Goal: Task Accomplishment & Management: Complete application form

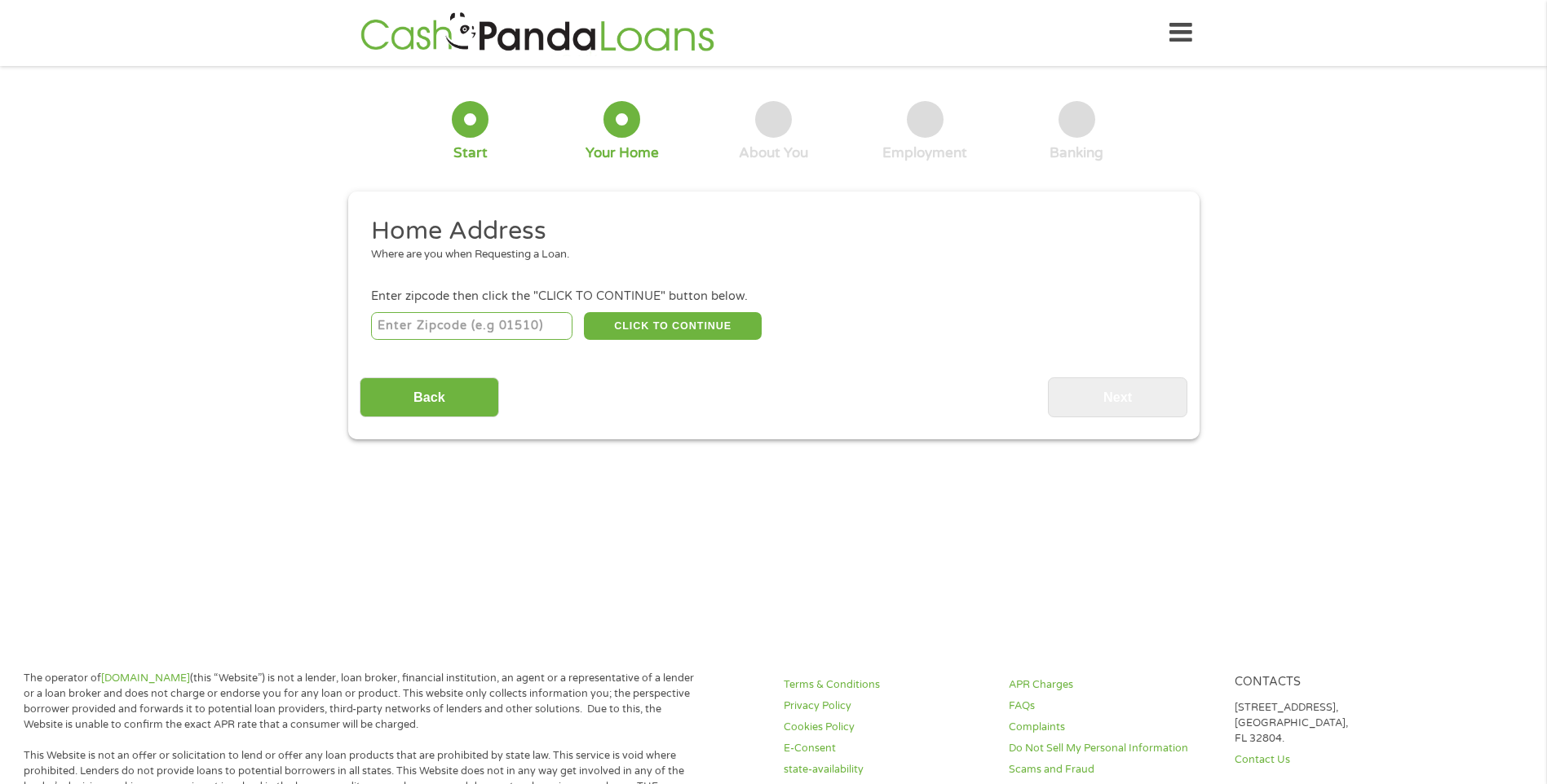
click at [482, 323] on input "number" at bounding box center [471, 326] width 201 height 28
type input "89433"
select select "[US_STATE]"
drag, startPoint x: 633, startPoint y: 315, endPoint x: 677, endPoint y: 290, distance: 50.6
click at [635, 314] on button "CLICK TO CONTINUE" at bounding box center [673, 326] width 178 height 28
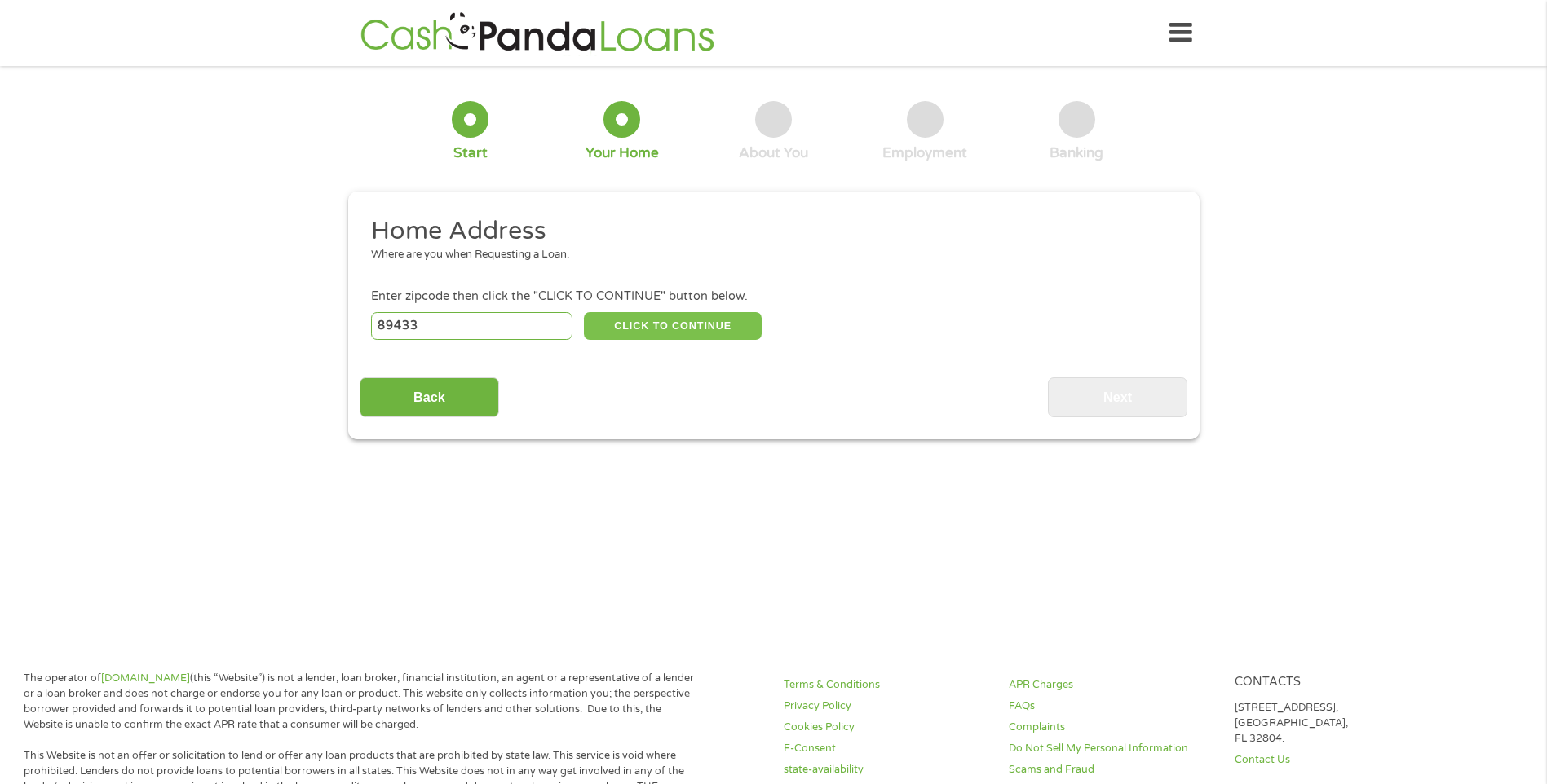
type input "89433"
type input "[GEOGRAPHIC_DATA]"
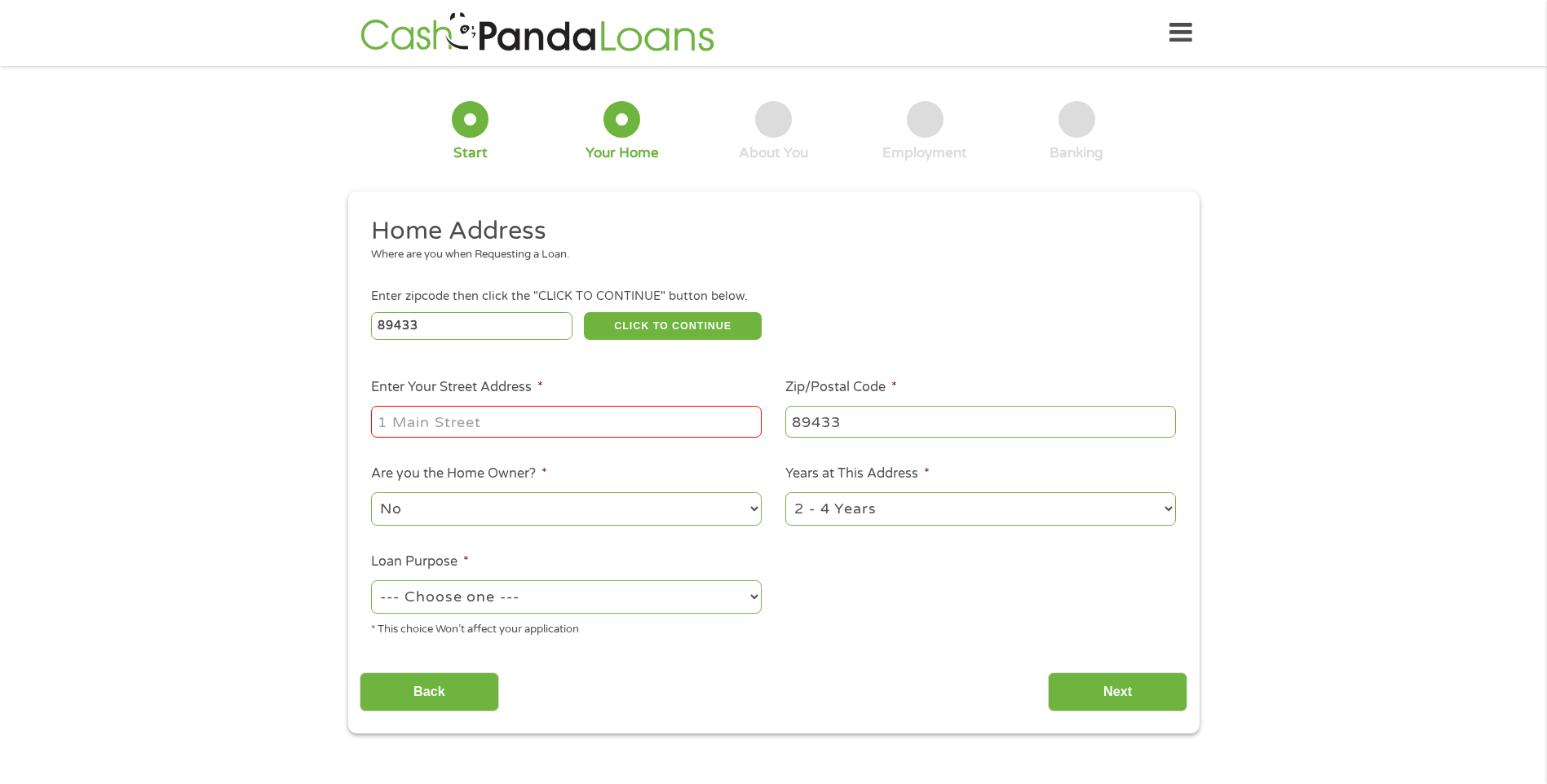
click at [448, 419] on input "Enter Your Street Address *" at bounding box center [566, 421] width 390 height 31
type input "[STREET_ADDRESS]"
click at [426, 505] on select "No Yes" at bounding box center [566, 509] width 390 height 33
select select "yes"
click at [371, 492] on select "No Yes" at bounding box center [566, 509] width 390 height 33
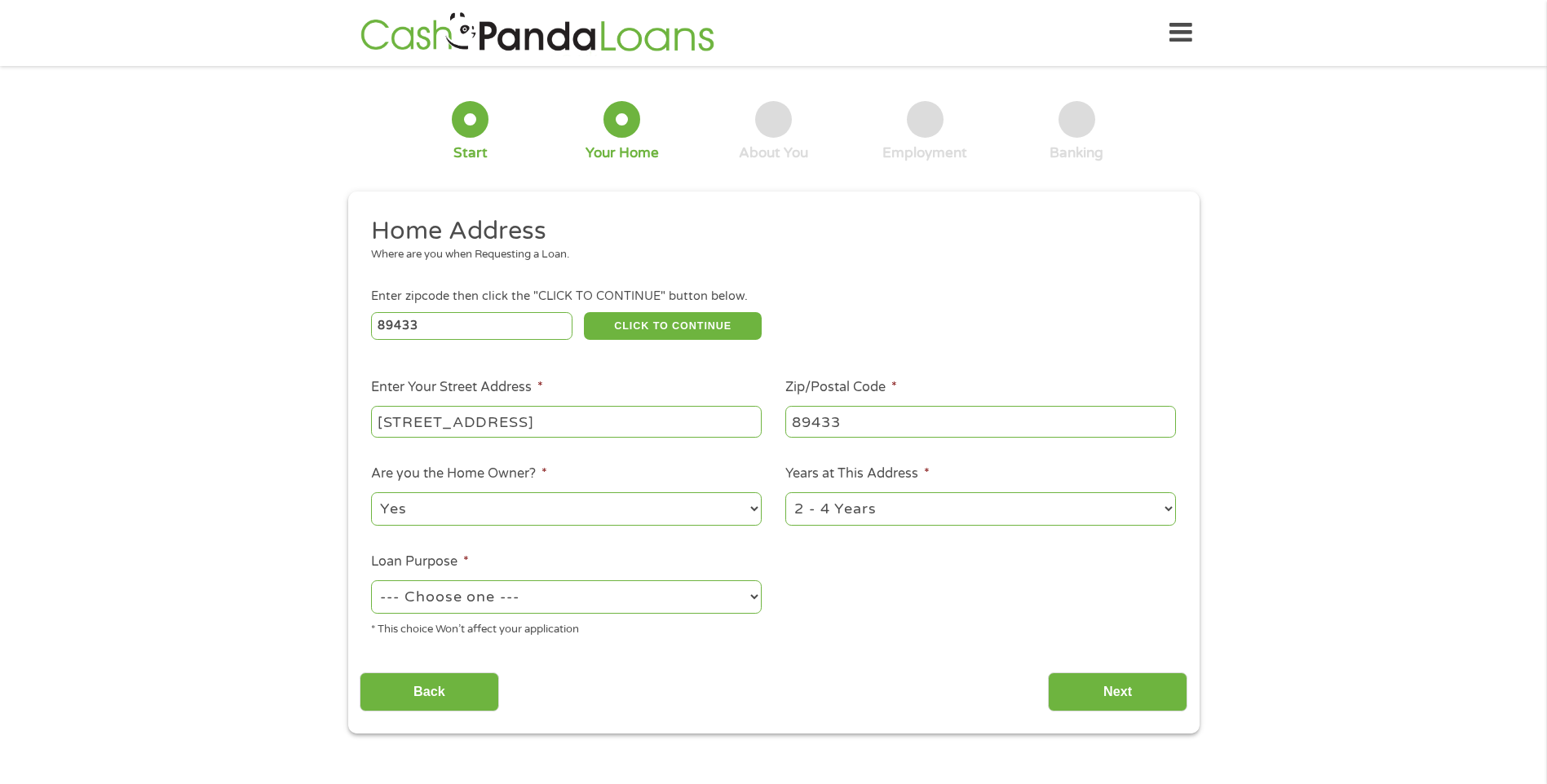
click at [470, 599] on select "--- Choose one --- Pay Bills Debt Consolidation Home Improvement Major Purchase…" at bounding box center [566, 597] width 390 height 33
select select "medicalexpenses"
click at [371, 580] on select "--- Choose one --- Pay Bills Debt Consolidation Home Improvement Major Purchase…" at bounding box center [566, 597] width 390 height 33
click at [804, 512] on select "1 Year or less 1 - 2 Years 2 - 4 Years Over 4 Years" at bounding box center [981, 509] width 390 height 33
select select "60months"
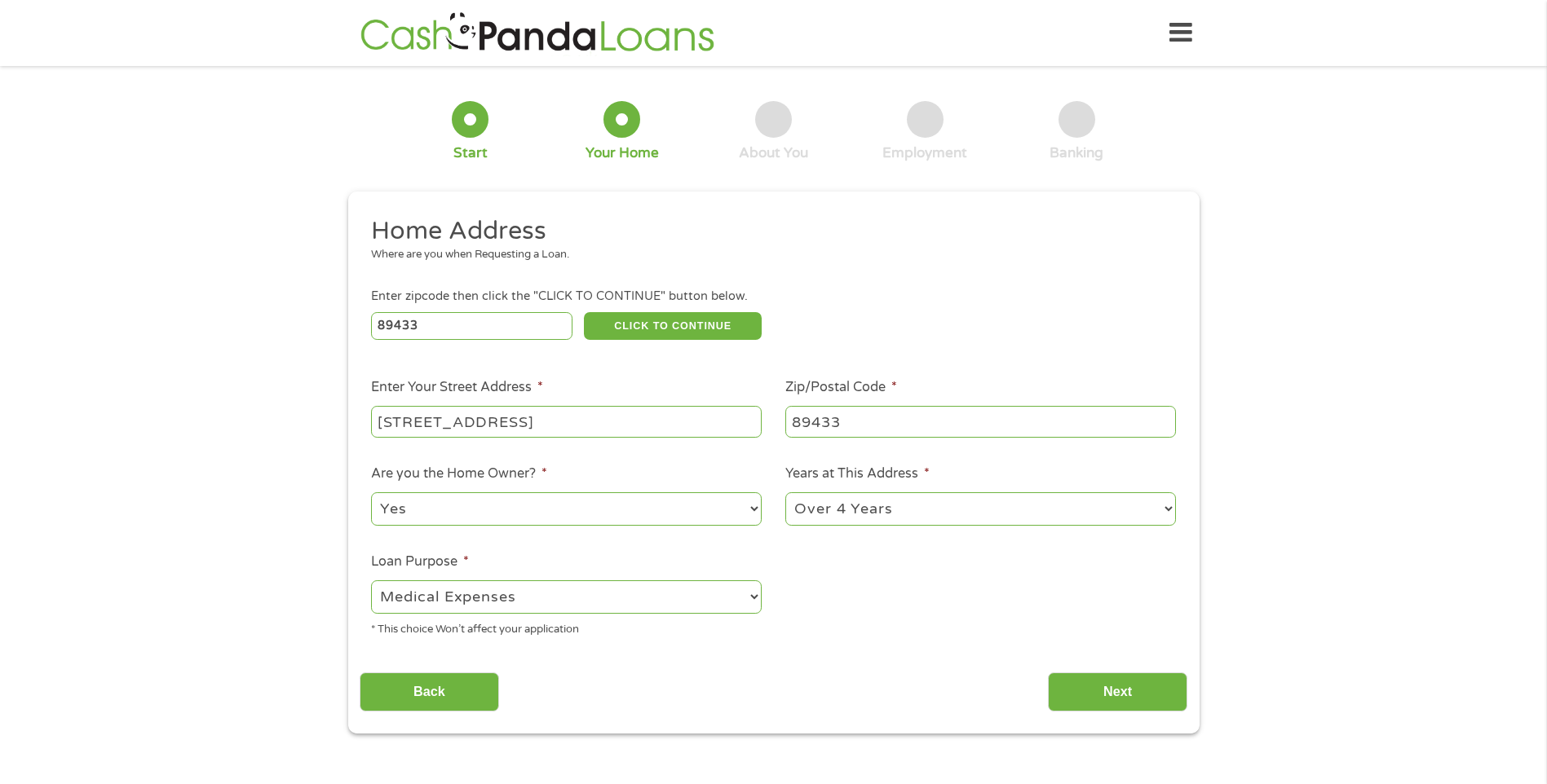
click at [785, 492] on select "1 Year or less 1 - 2 Years 2 - 4 Years Over 4 Years" at bounding box center [981, 509] width 390 height 33
click at [1080, 679] on input "Next" at bounding box center [1117, 692] width 140 height 40
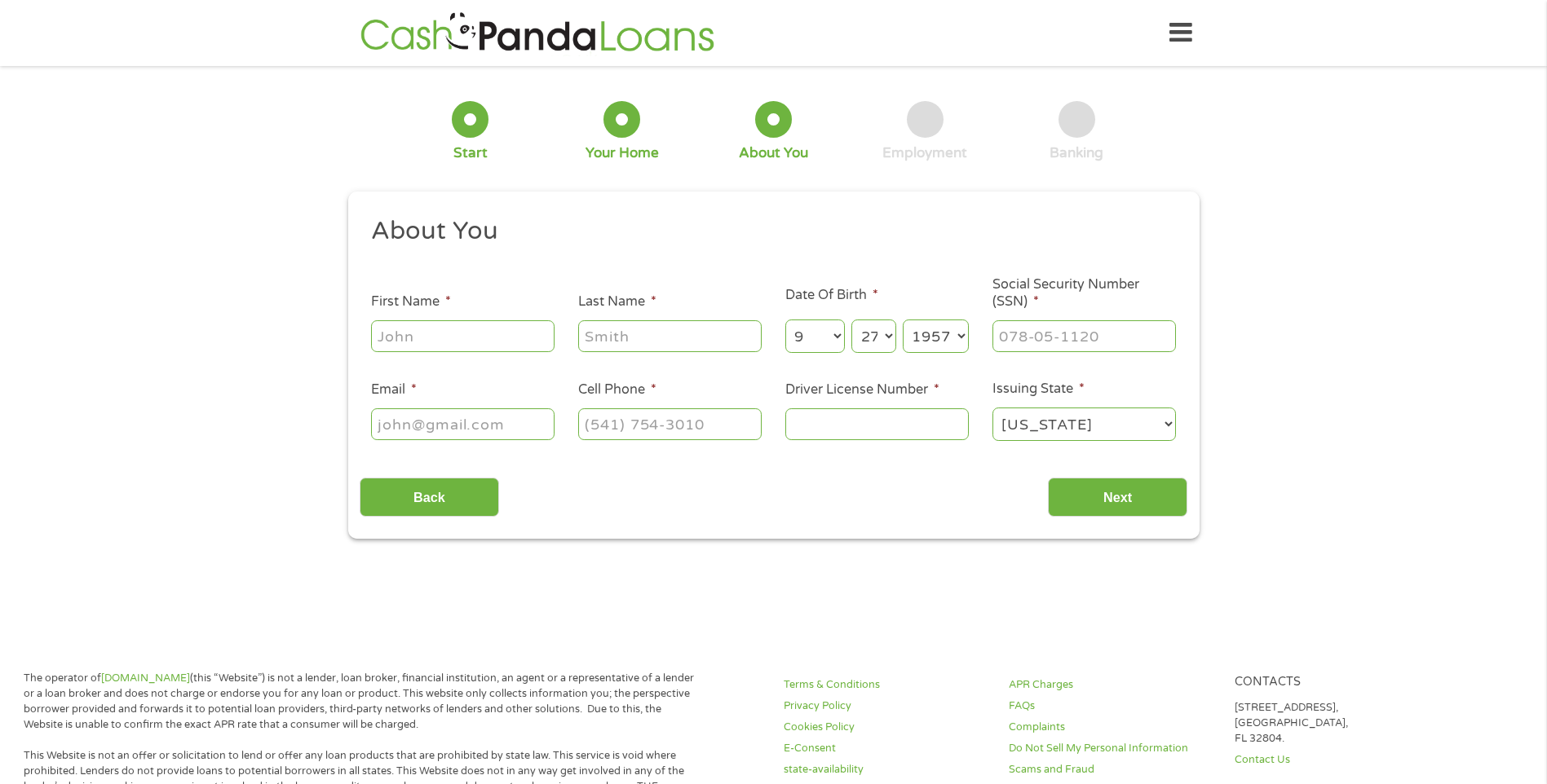
click at [416, 336] on input "First Name *" at bounding box center [463, 335] width 184 height 31
type input "[PERSON_NAME]"
select select "7"
select select "1962"
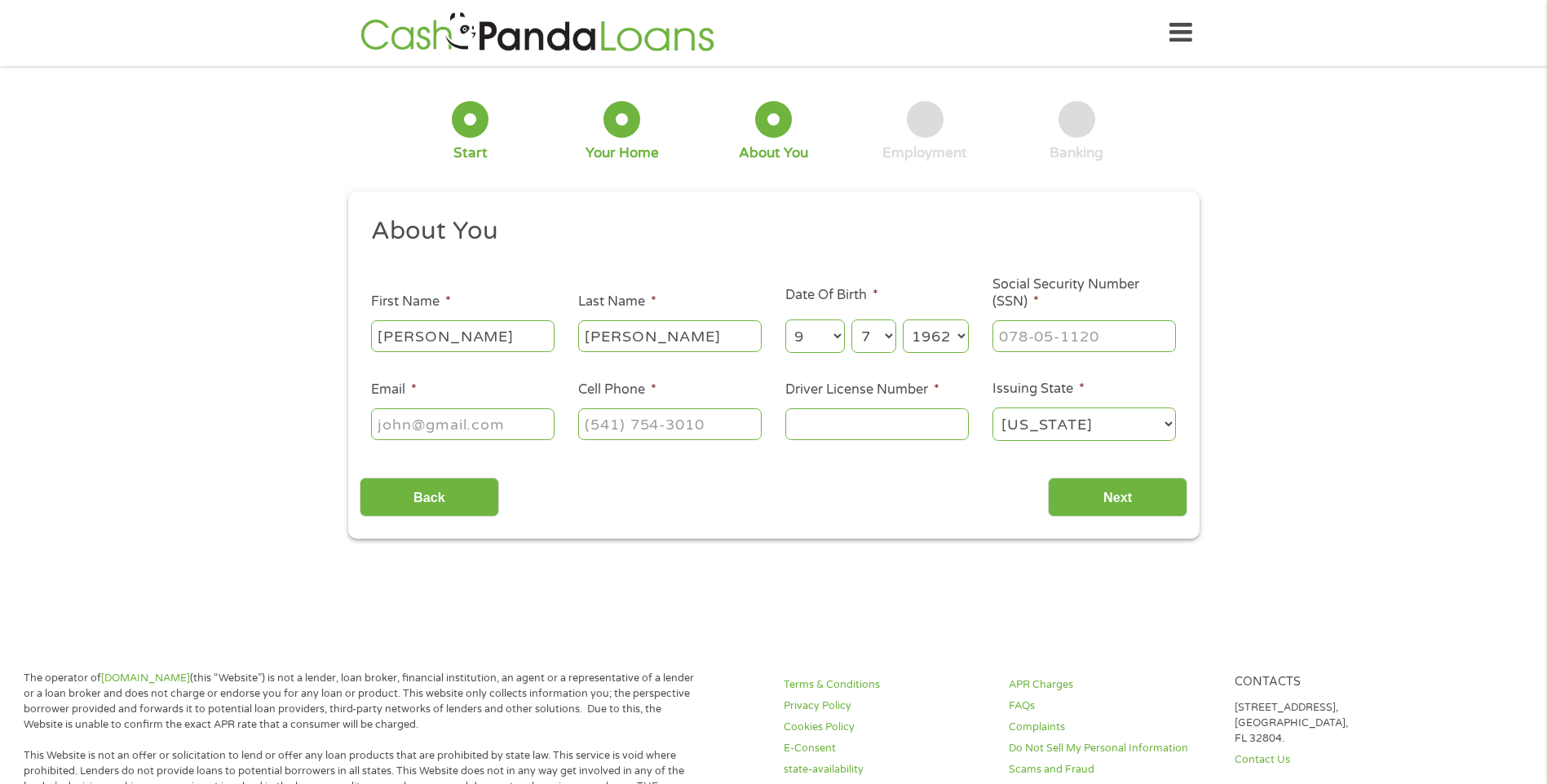
type input "[EMAIL_ADDRESS][DOMAIN_NAME]"
type input "[PHONE_NUMBER]"
click at [1035, 333] on input "___-__-____" at bounding box center [1084, 335] width 184 height 31
type input "530-82-1475"
click at [799, 421] on input "Driver License Number *" at bounding box center [877, 423] width 184 height 31
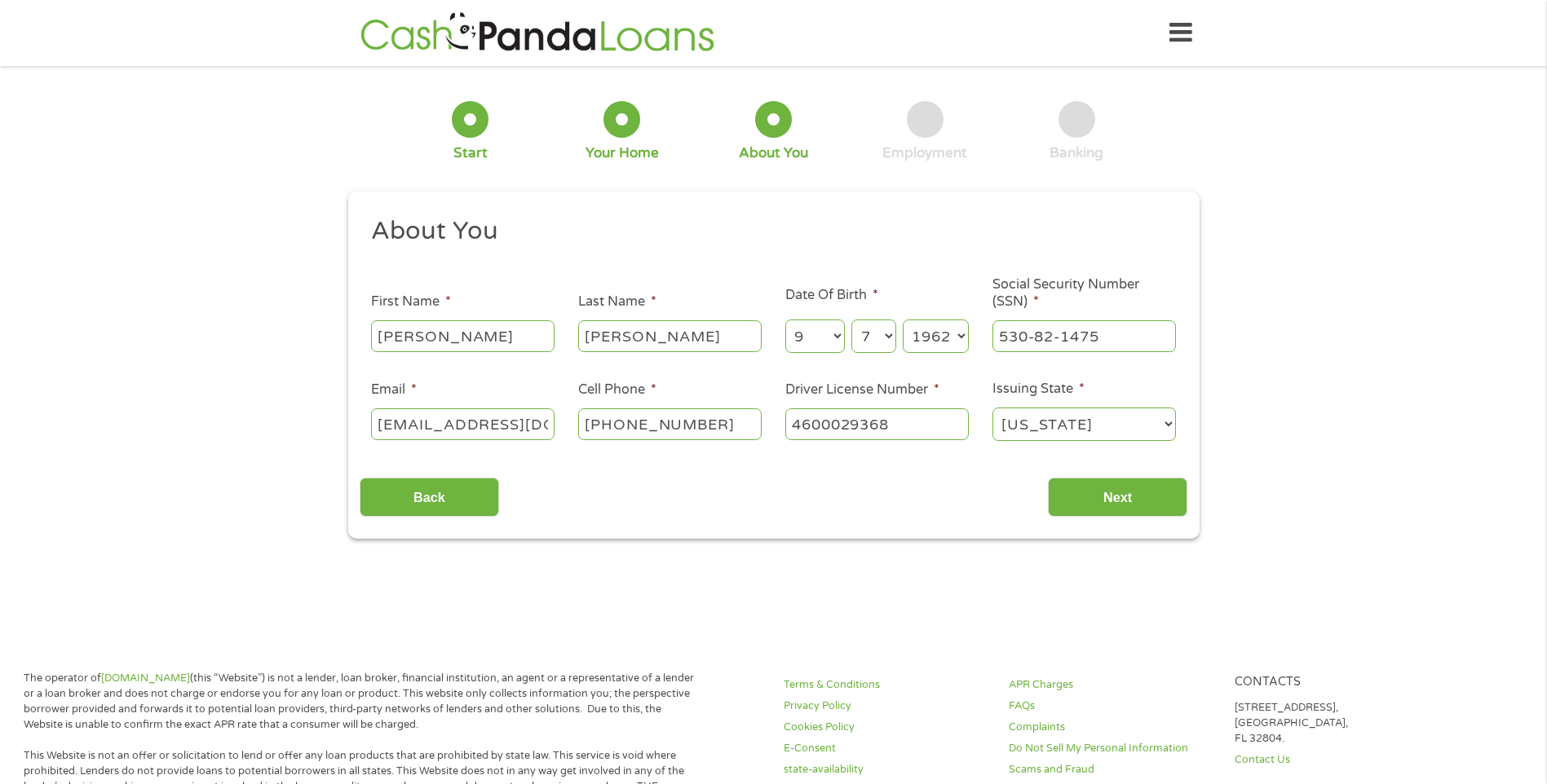
type input "4600029368"
click at [1096, 468] on div "Back Next" at bounding box center [773, 490] width 828 height 51
click at [1086, 516] on input "Next" at bounding box center [1117, 497] width 140 height 40
click at [1072, 501] on input "Next" at bounding box center [1117, 497] width 140 height 40
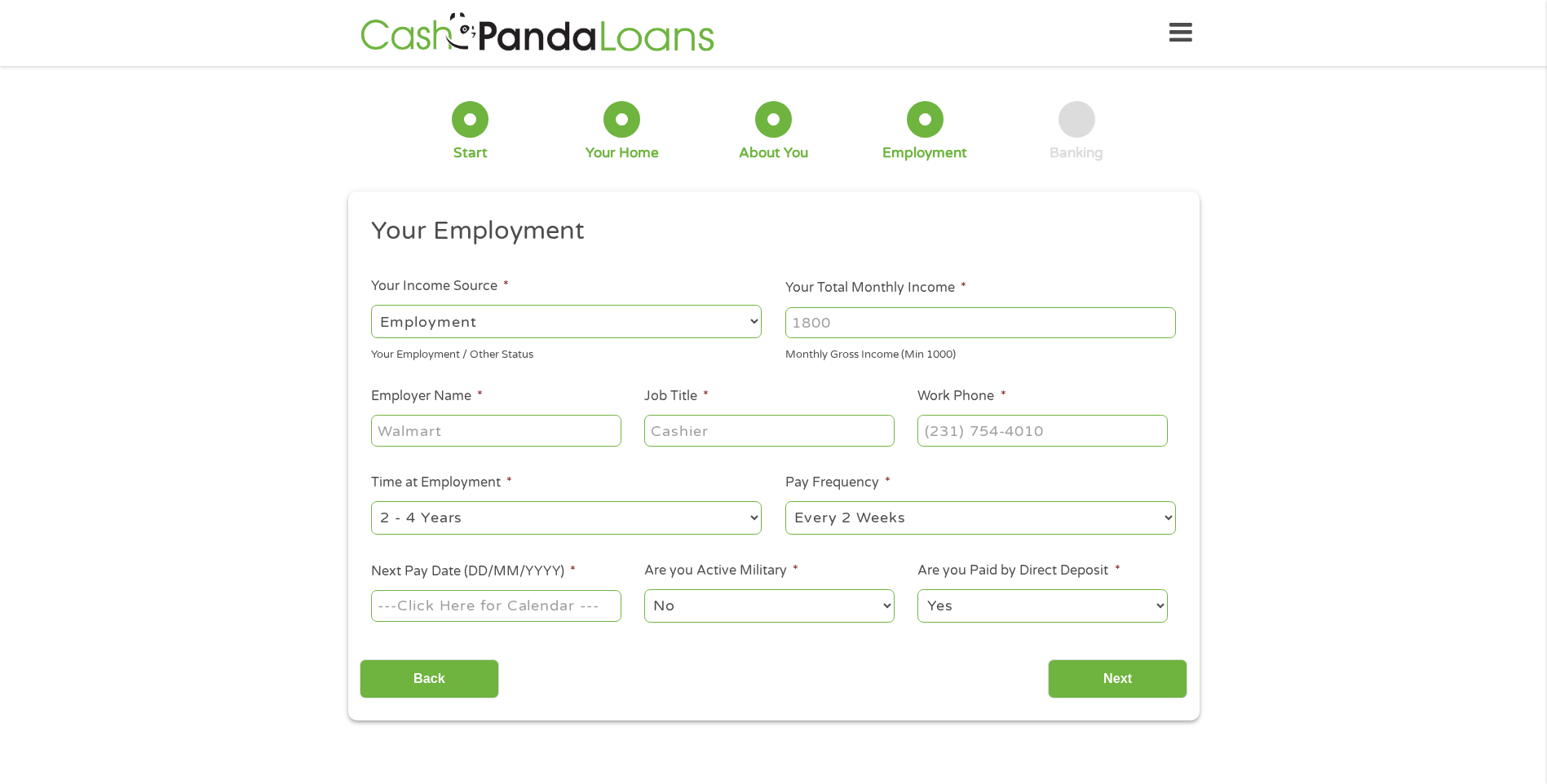
click at [485, 302] on li "Your Income Source * --- Choose one --- Employment [DEMOGRAPHIC_DATA] Benefits …" at bounding box center [566, 319] width 414 height 86
click at [483, 321] on select "--- Choose one --- Employment [DEMOGRAPHIC_DATA] Benefits" at bounding box center [566, 322] width 390 height 33
select select "benefits"
click at [371, 305] on select "--- Choose one --- Employment [DEMOGRAPHIC_DATA] Benefits" at bounding box center [566, 322] width 390 height 33
type input "Other"
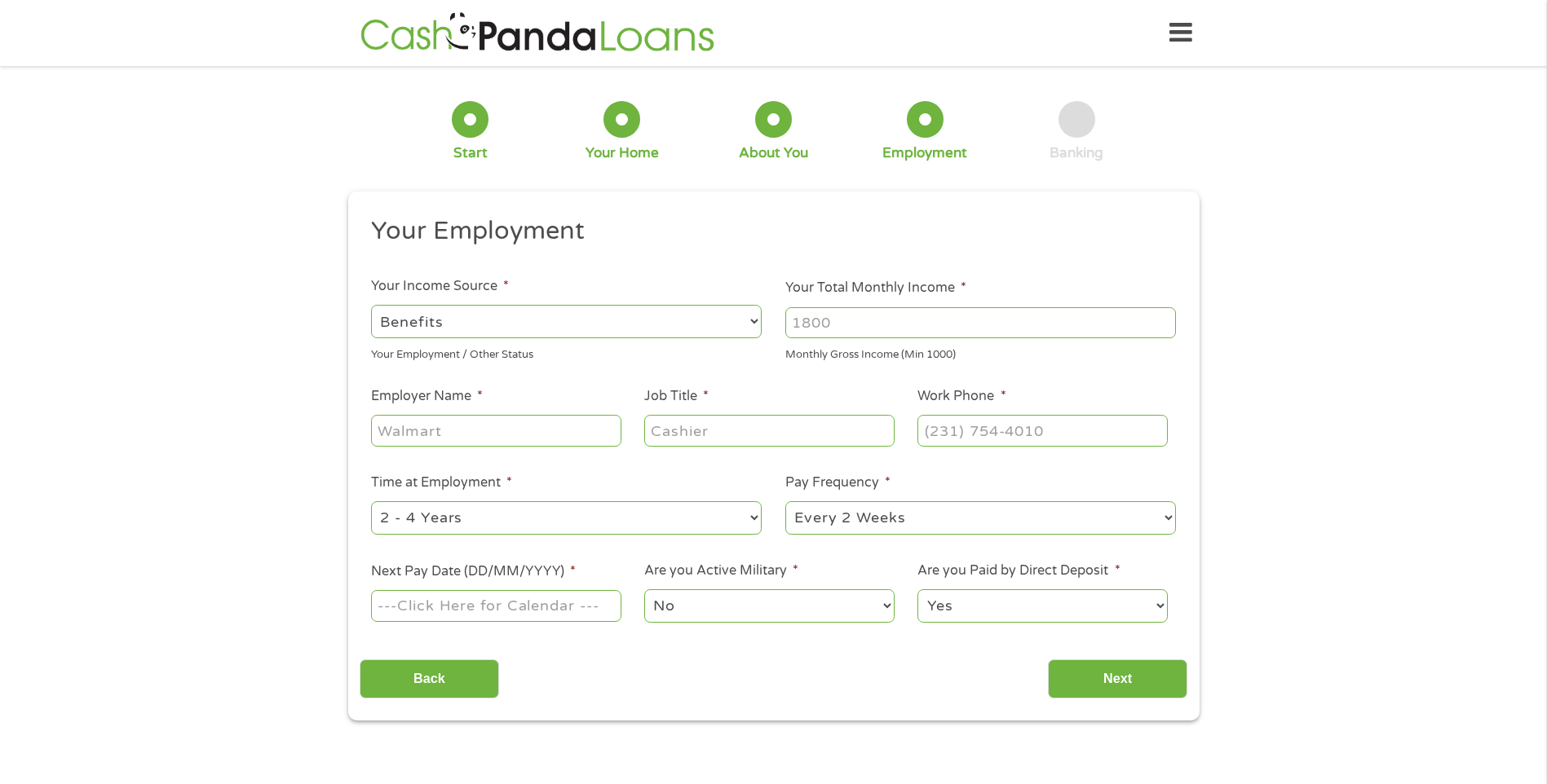
type input "[PHONE_NUMBER]"
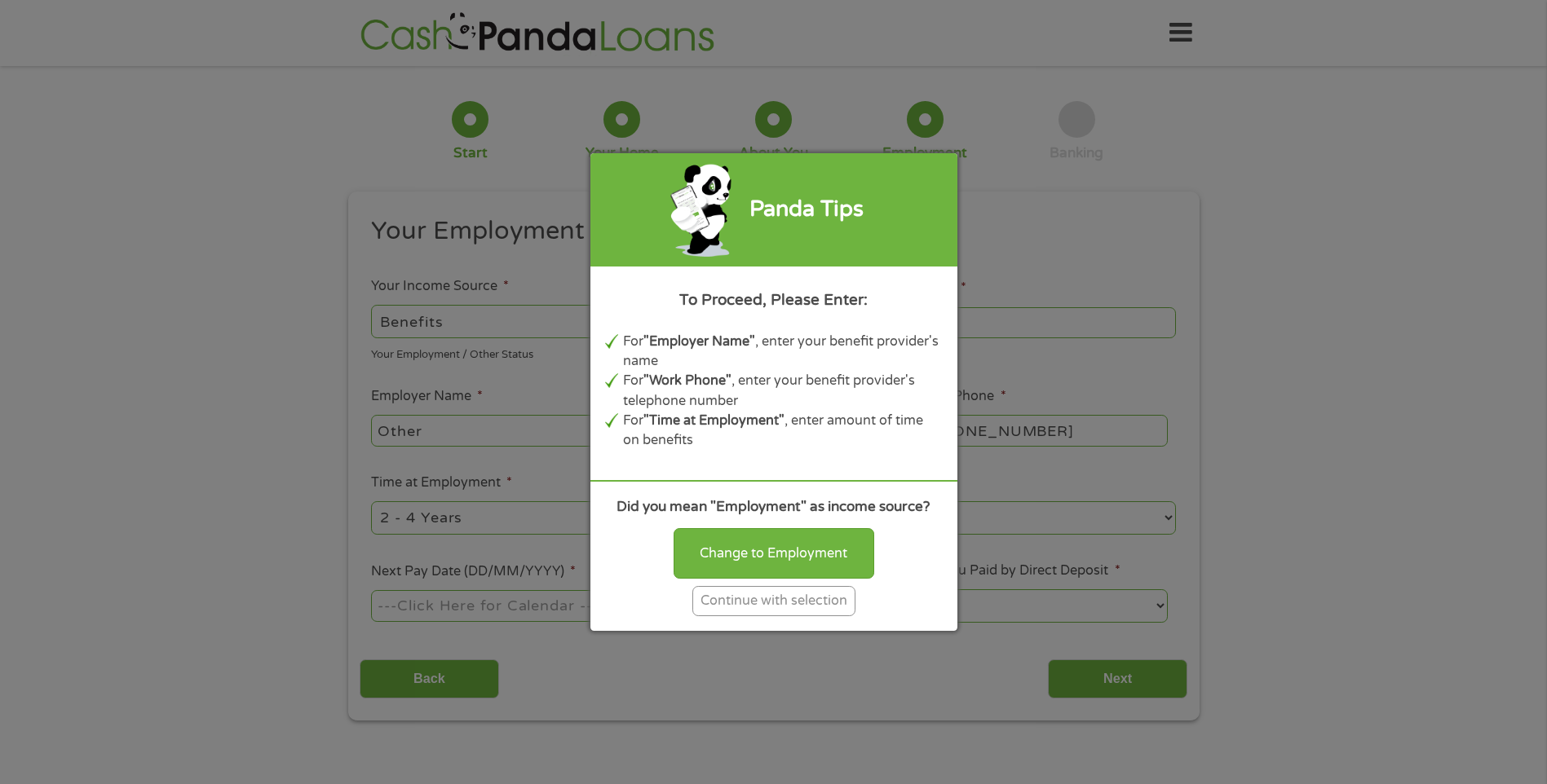
click at [789, 598] on div "Continue with selection" at bounding box center [773, 601] width 163 height 30
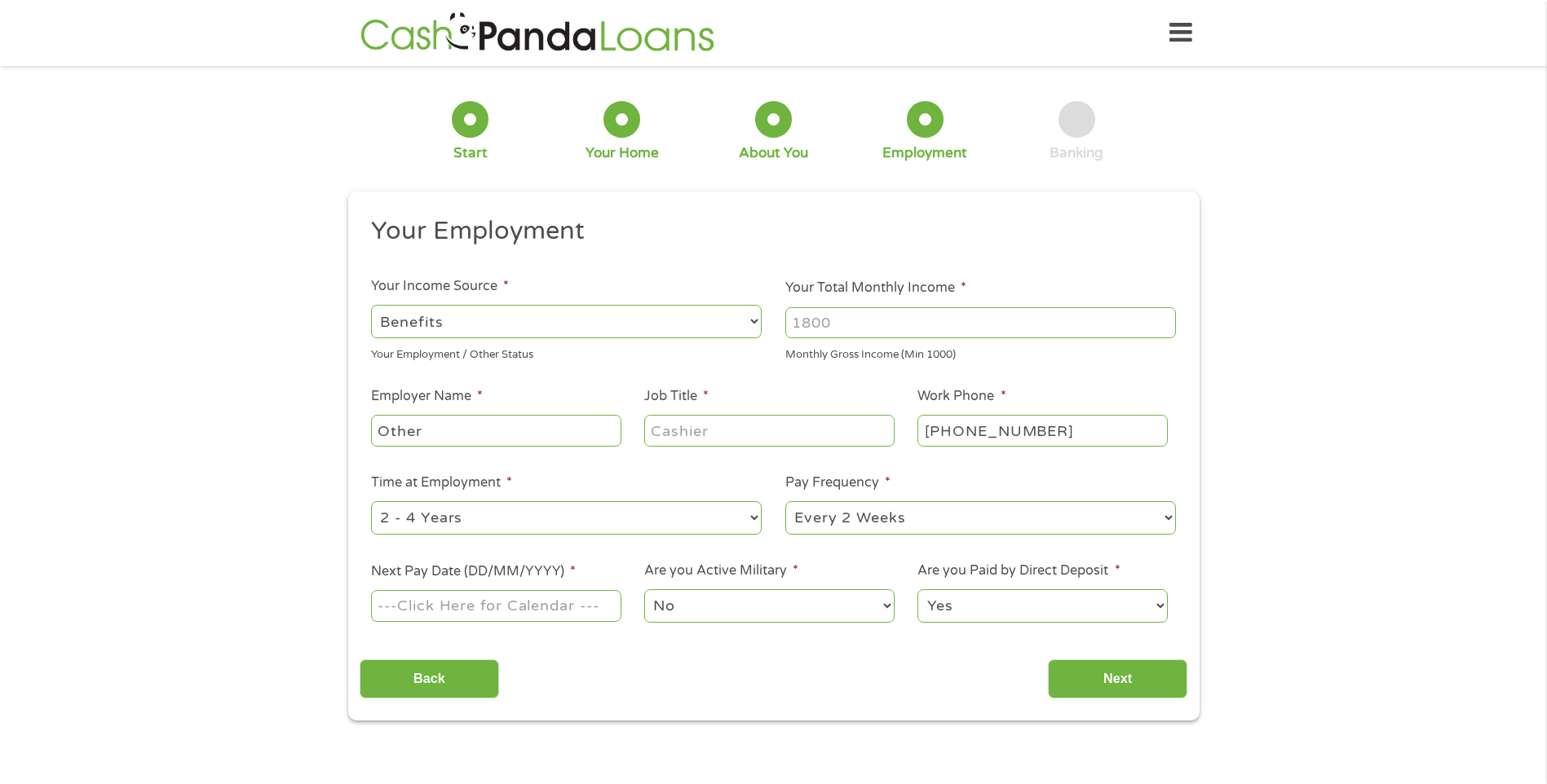
click at [476, 319] on select "--- Choose one --- Employment [DEMOGRAPHIC_DATA] Benefits" at bounding box center [566, 322] width 390 height 33
click at [371, 305] on select "--- Choose one --- Employment [DEMOGRAPHIC_DATA] Benefits" at bounding box center [566, 322] width 390 height 33
drag, startPoint x: 454, startPoint y: 311, endPoint x: 326, endPoint y: 349, distance: 133.5
click at [326, 349] on div "1 Start 2 Your Home 3 About You 4 Employment 5 Banking 6 This field is hidden w…" at bounding box center [773, 399] width 1547 height 643
drag, startPoint x: 448, startPoint y: 315, endPoint x: 408, endPoint y: 330, distance: 42.7
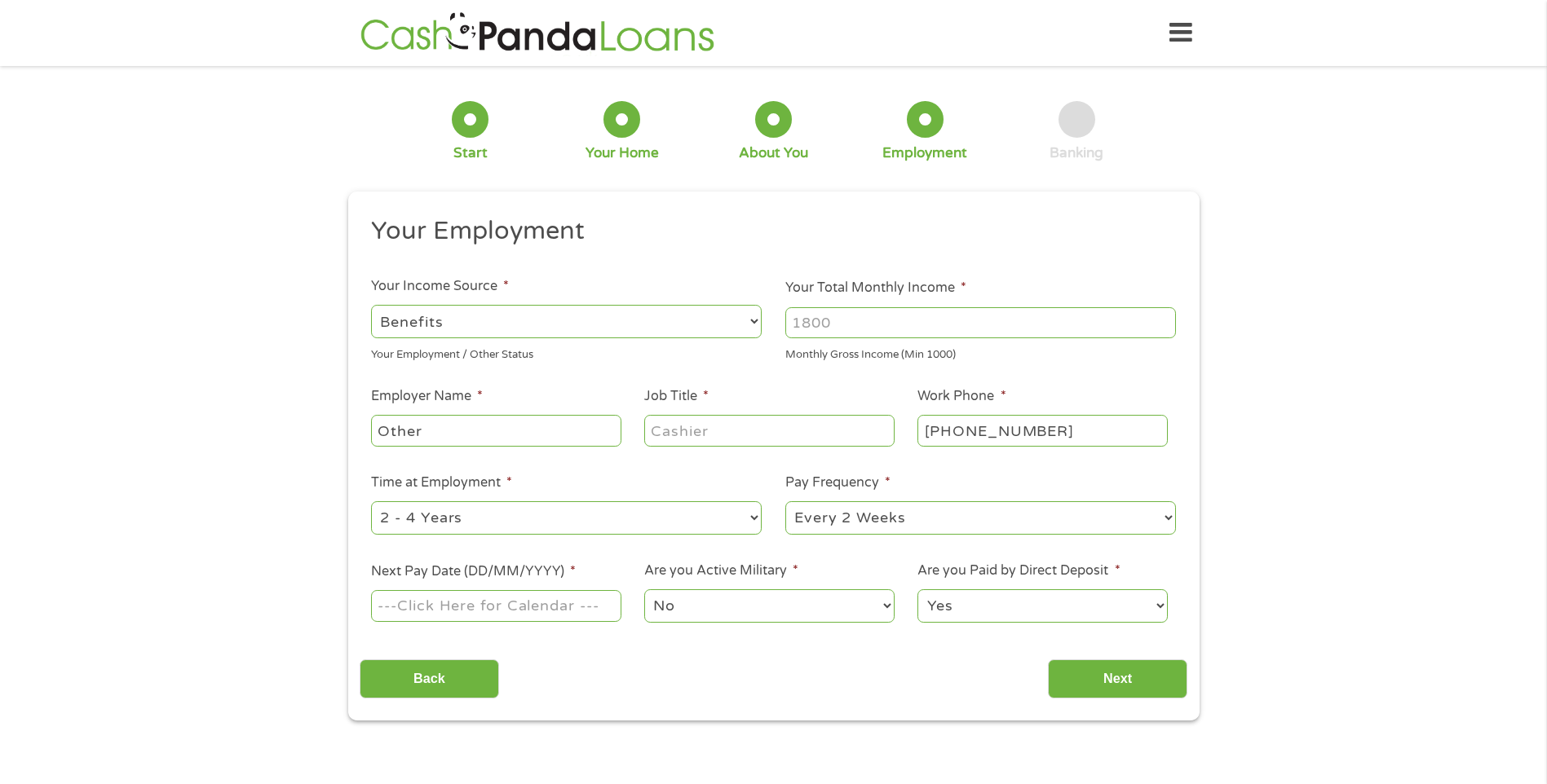
click at [412, 328] on select "--- Choose one --- Employment [DEMOGRAPHIC_DATA] Benefits" at bounding box center [566, 322] width 390 height 33
drag, startPoint x: 429, startPoint y: 425, endPoint x: 234, endPoint y: 465, distance: 199.1
click at [245, 457] on div "1 Start 2 Your Home 3 About You 4 Employment 5 Banking 6 This field is hidden w…" at bounding box center [773, 399] width 1547 height 643
type input "Social Security"
drag, startPoint x: 733, startPoint y: 410, endPoint x: 726, endPoint y: 426, distance: 17.5
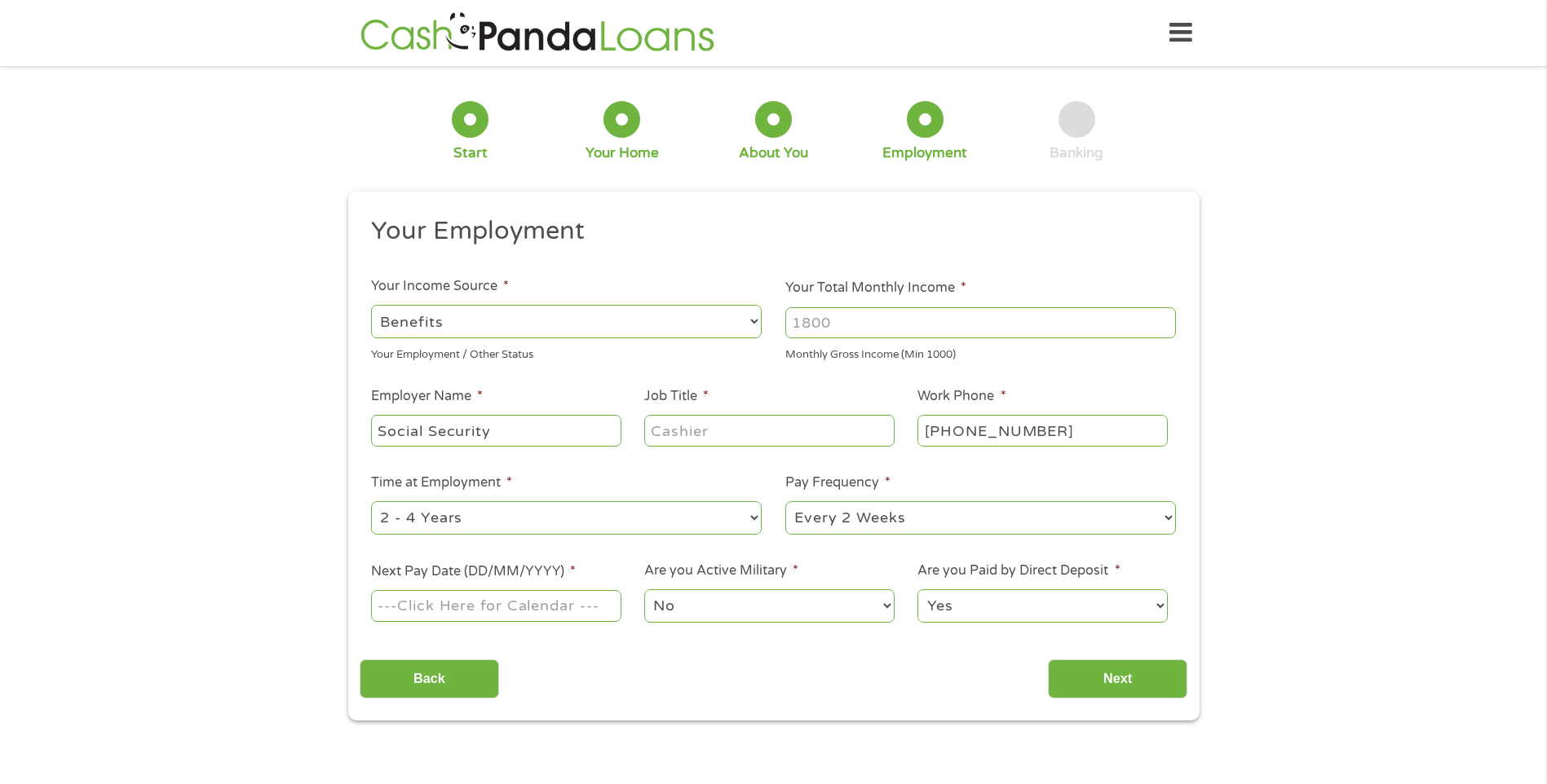
click at [733, 410] on li "Job Title *" at bounding box center [769, 417] width 274 height 62
click at [1091, 650] on div "Back Next" at bounding box center [773, 672] width 828 height 51
click at [1077, 675] on input "Next" at bounding box center [1117, 679] width 140 height 40
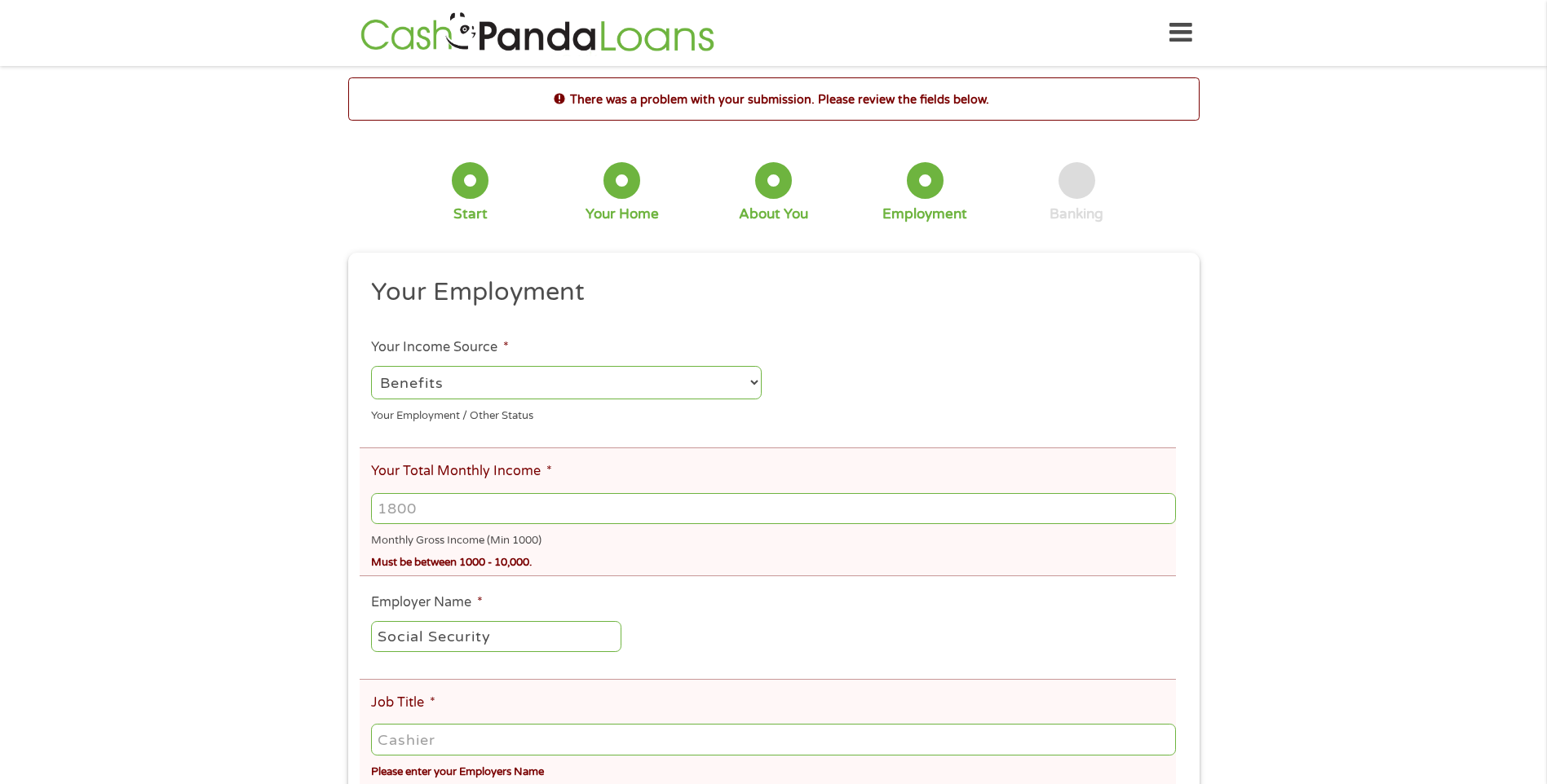
drag, startPoint x: 448, startPoint y: 508, endPoint x: 301, endPoint y: 469, distance: 152.1
click at [319, 479] on div "There was a problem with your submission. Please review the fields below. 1 Sta…" at bounding box center [773, 668] width 1547 height 1182
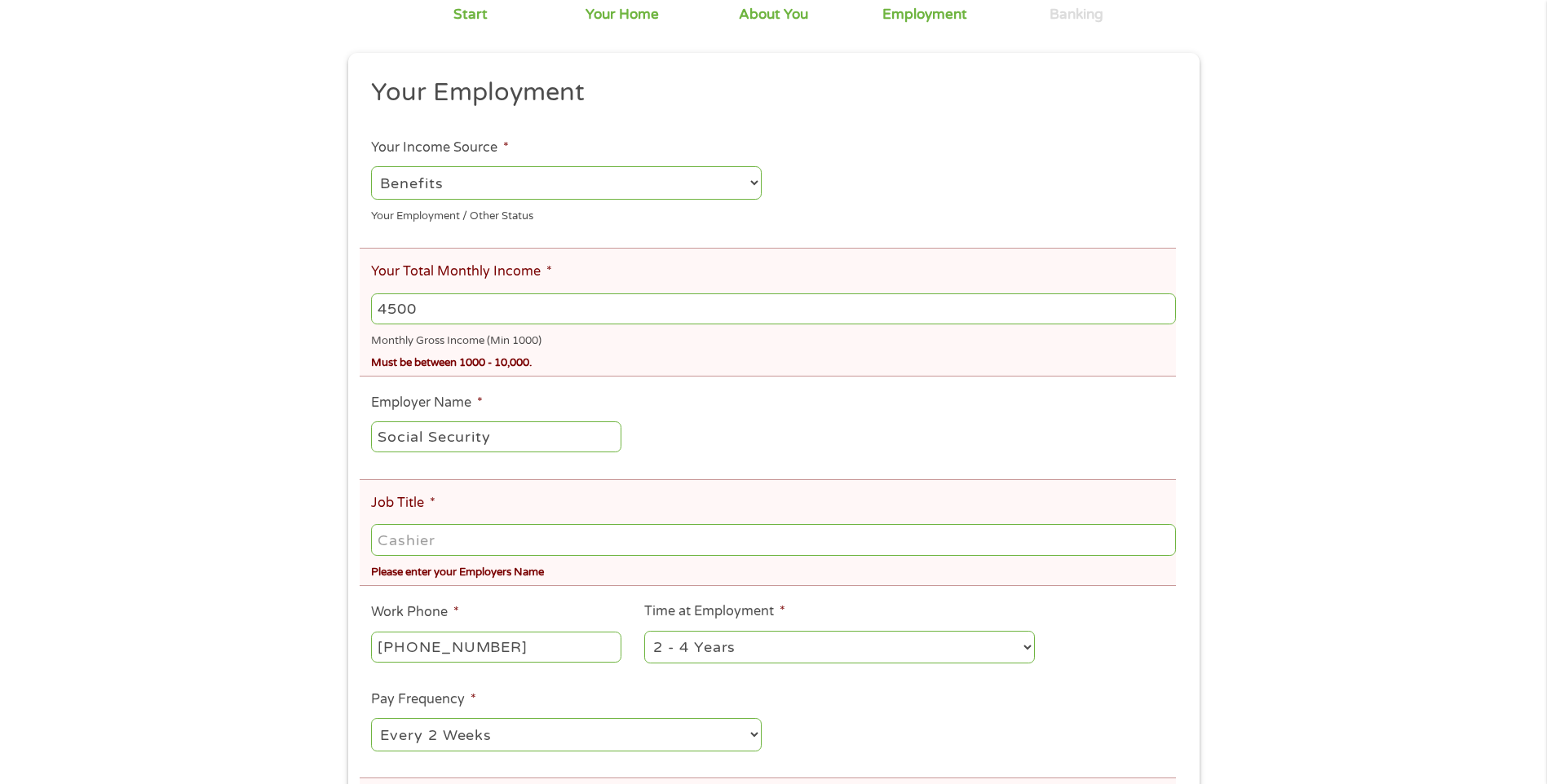
scroll to position [218, 0]
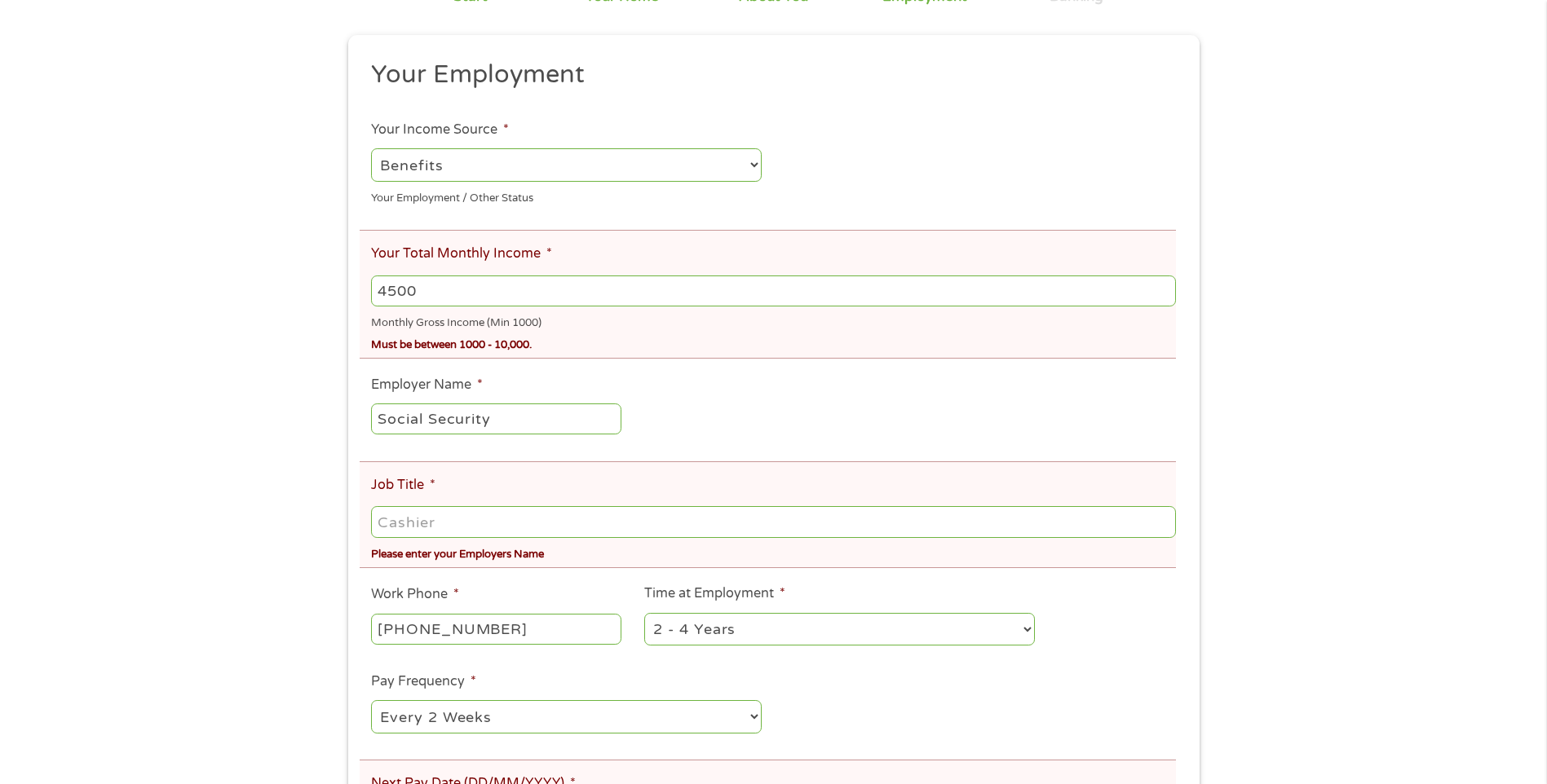
type input "4500"
click at [446, 525] on input "Job Title *" at bounding box center [773, 521] width 804 height 31
type input "ssdi"
type input "[PHONE_NUMBER]"
click at [830, 635] on select "--- Choose one --- 1 Year or less 1 - 2 Years 2 - 4 Years Over 4 Years" at bounding box center [839, 629] width 390 height 33
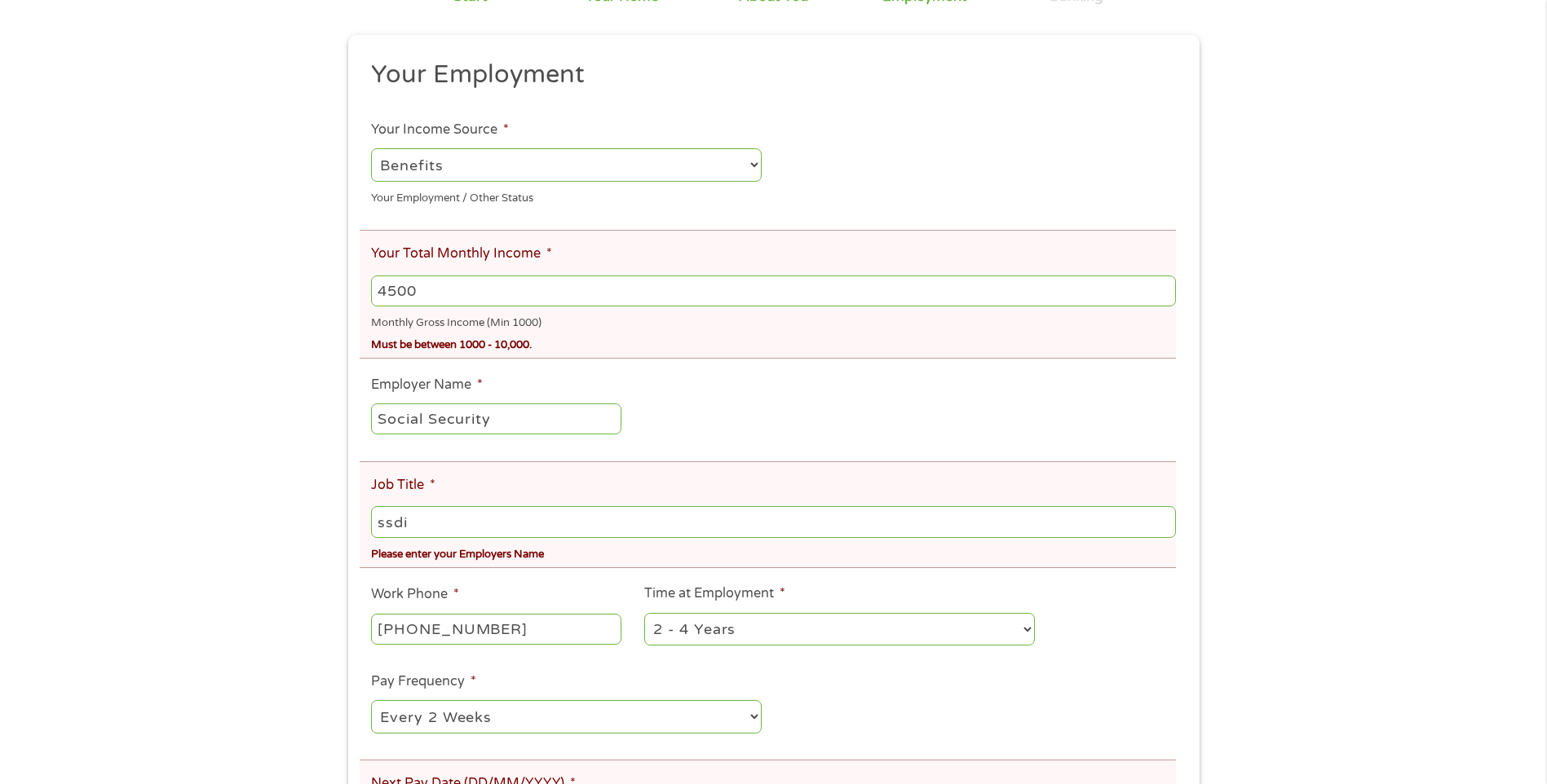
drag, startPoint x: 751, startPoint y: 633, endPoint x: 737, endPoint y: 648, distance: 20.5
click at [749, 632] on select "--- Choose one --- 1 Year or less 1 - 2 Years 2 - 4 Years Over 4 Years" at bounding box center [839, 629] width 390 height 33
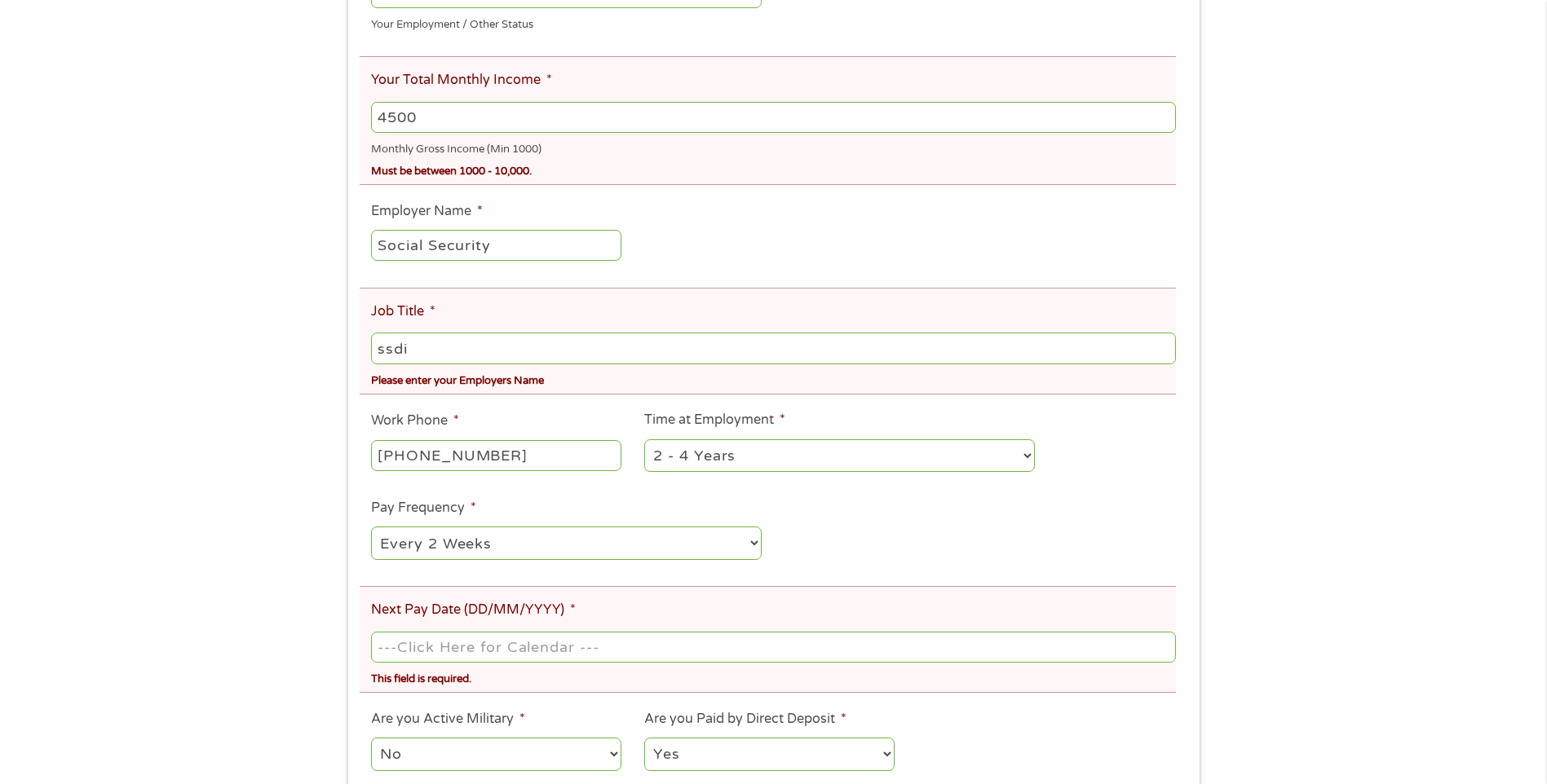
scroll to position [434, 0]
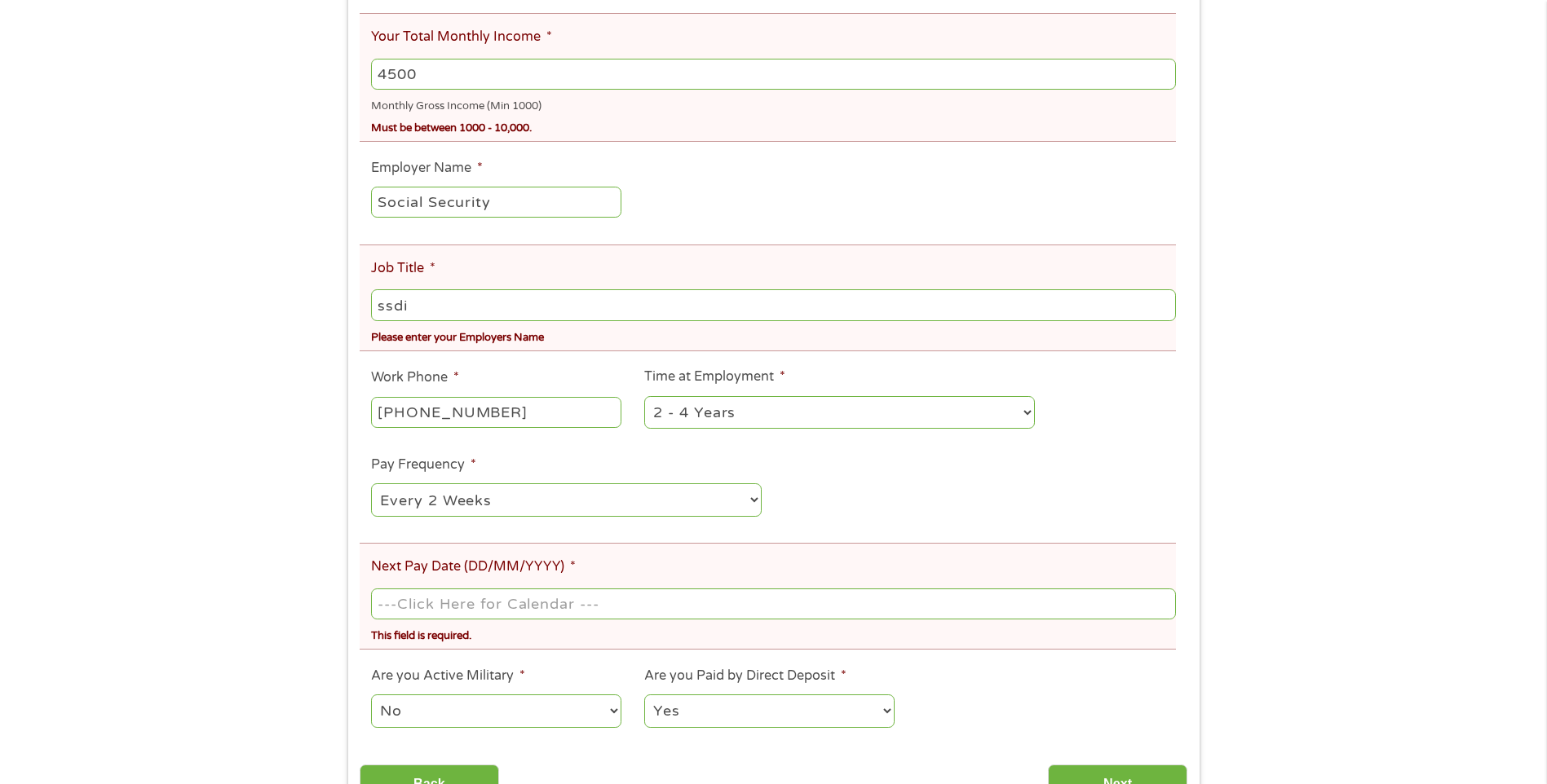
click at [494, 503] on select "--- Choose one --- Every 2 Weeks Every Week Monthly Semi-Monthly" at bounding box center [566, 500] width 390 height 33
select select "monthly"
click at [371, 483] on select "--- Choose one --- Every 2 Weeks Every Week Monthly Semi-Monthly" at bounding box center [566, 500] width 390 height 33
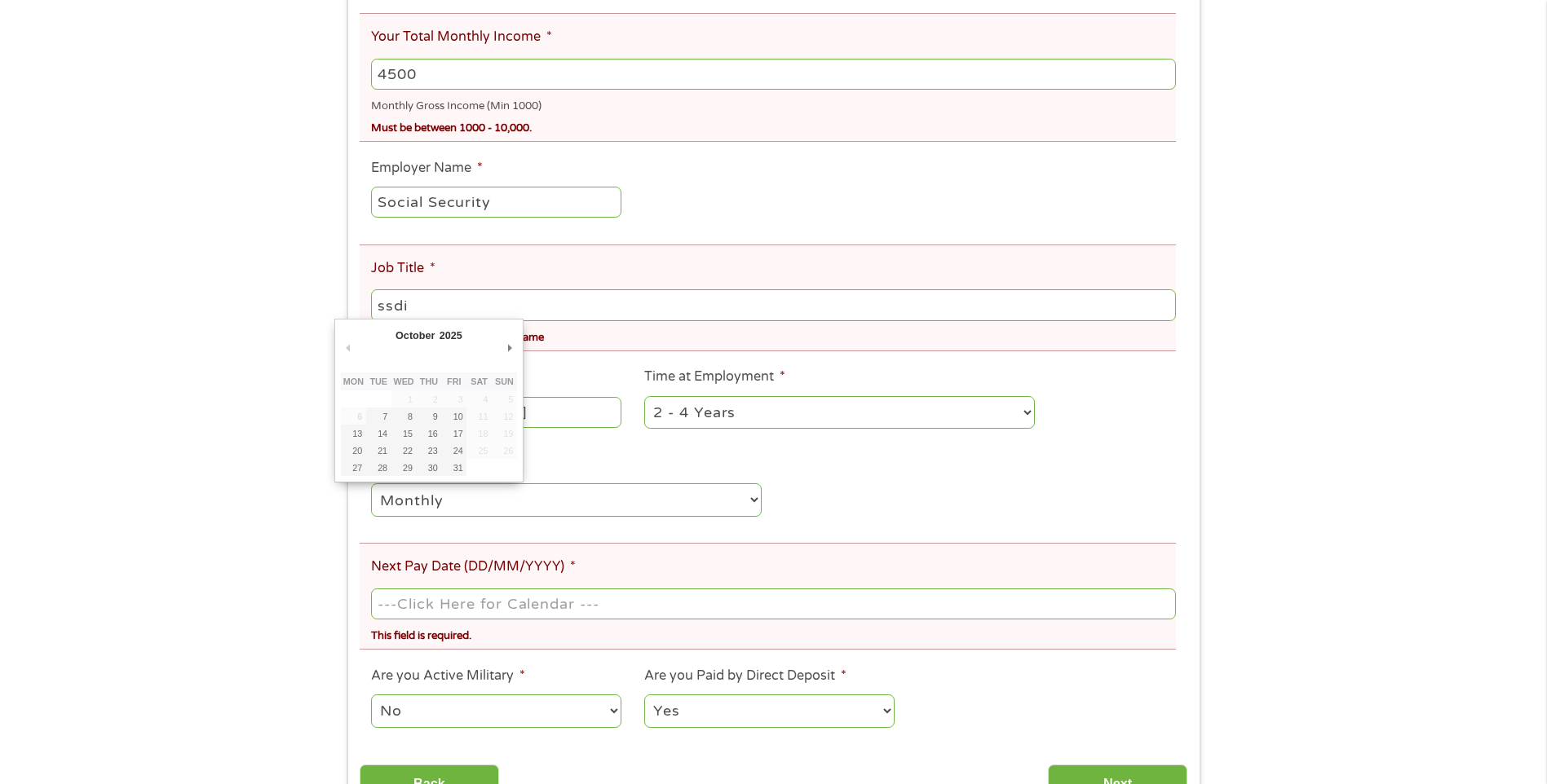
click at [474, 609] on input "Next Pay Date (DD/MM/YYYY) *" at bounding box center [773, 603] width 804 height 31
type input "[DATE]"
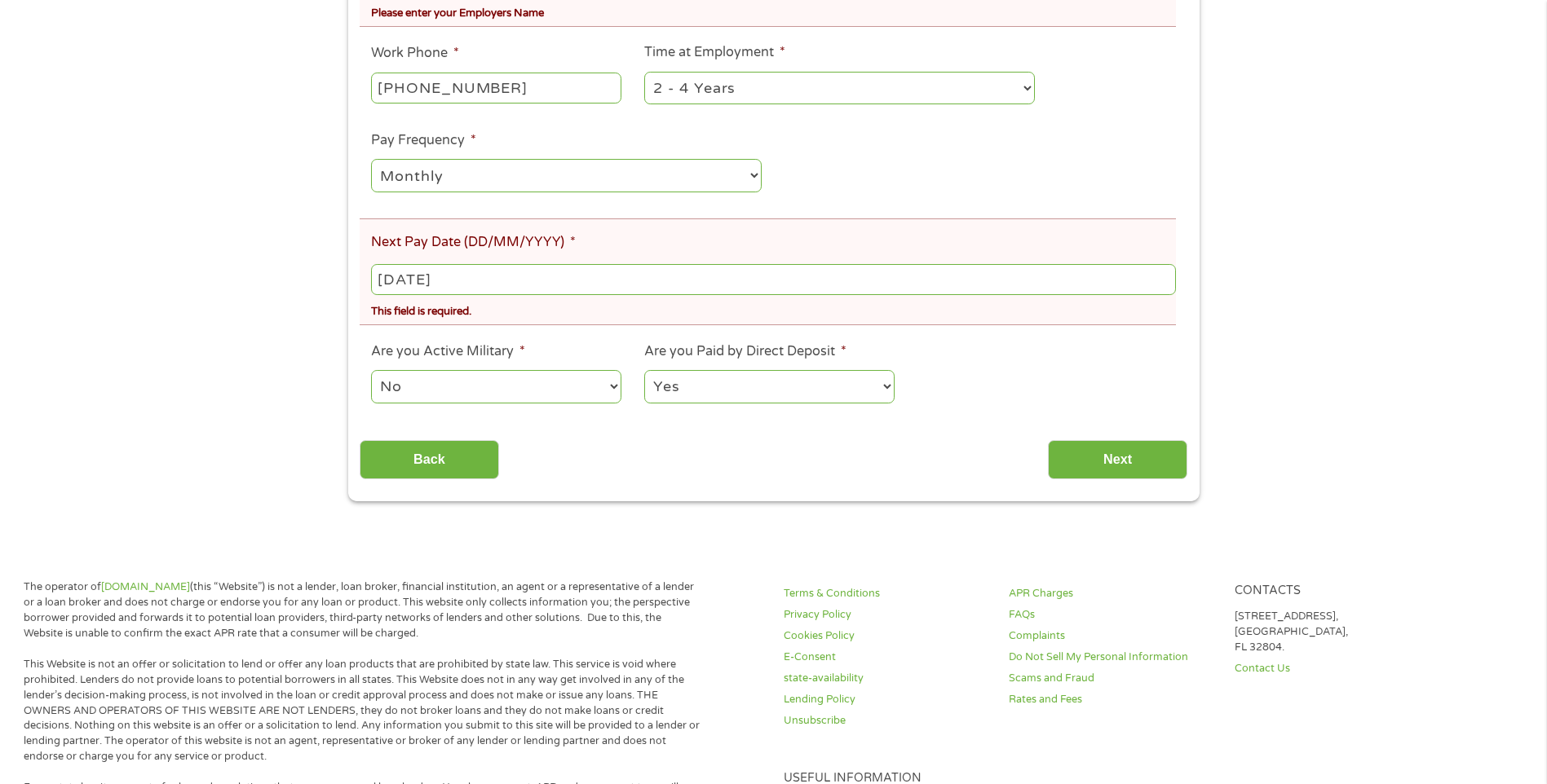
scroll to position [760, 0]
click at [454, 391] on select "No Yes" at bounding box center [496, 385] width 250 height 33
click at [371, 368] on select "No Yes" at bounding box center [496, 385] width 250 height 33
click at [1090, 461] on input "Next" at bounding box center [1117, 458] width 140 height 40
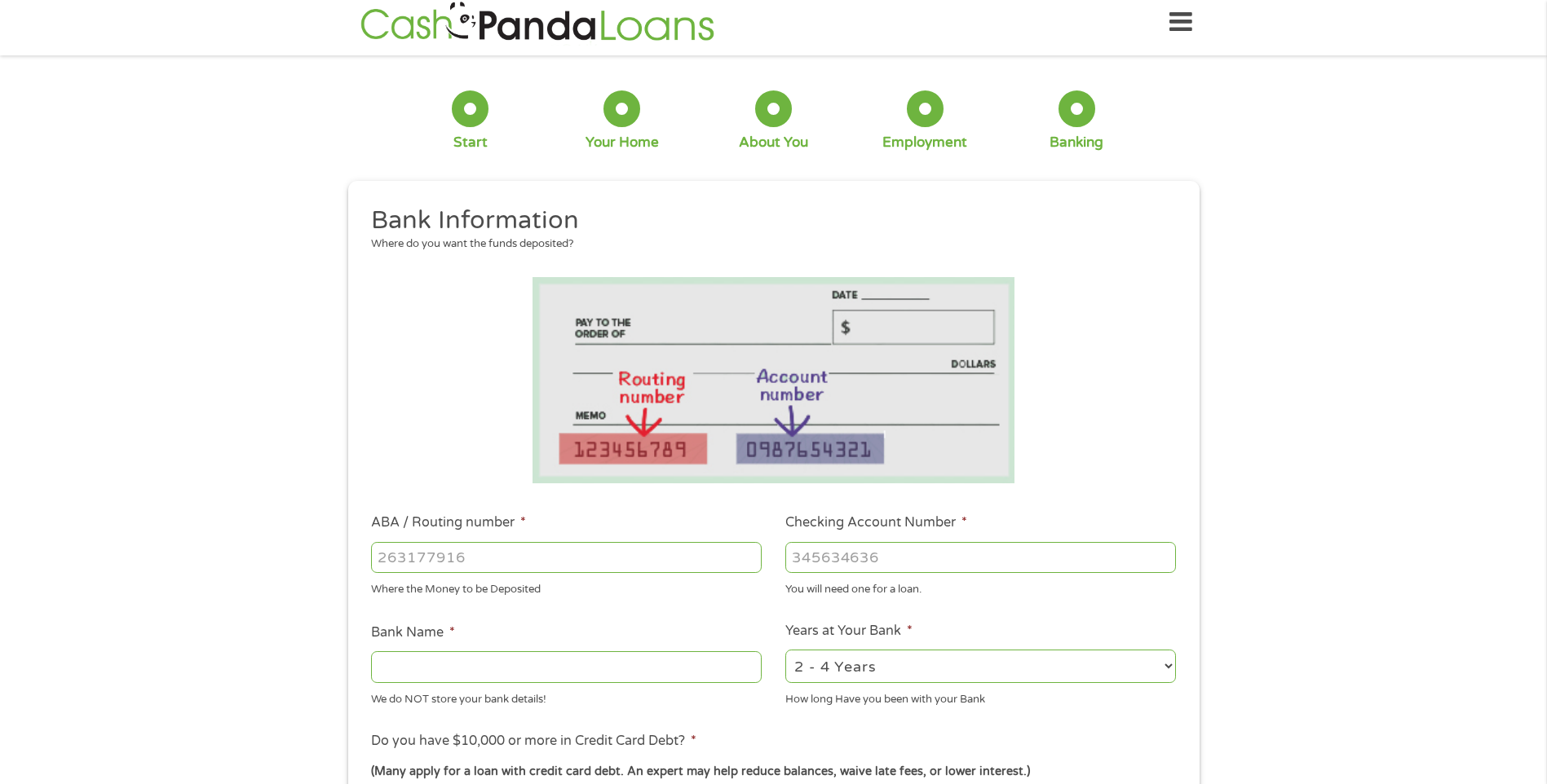
scroll to position [0, 0]
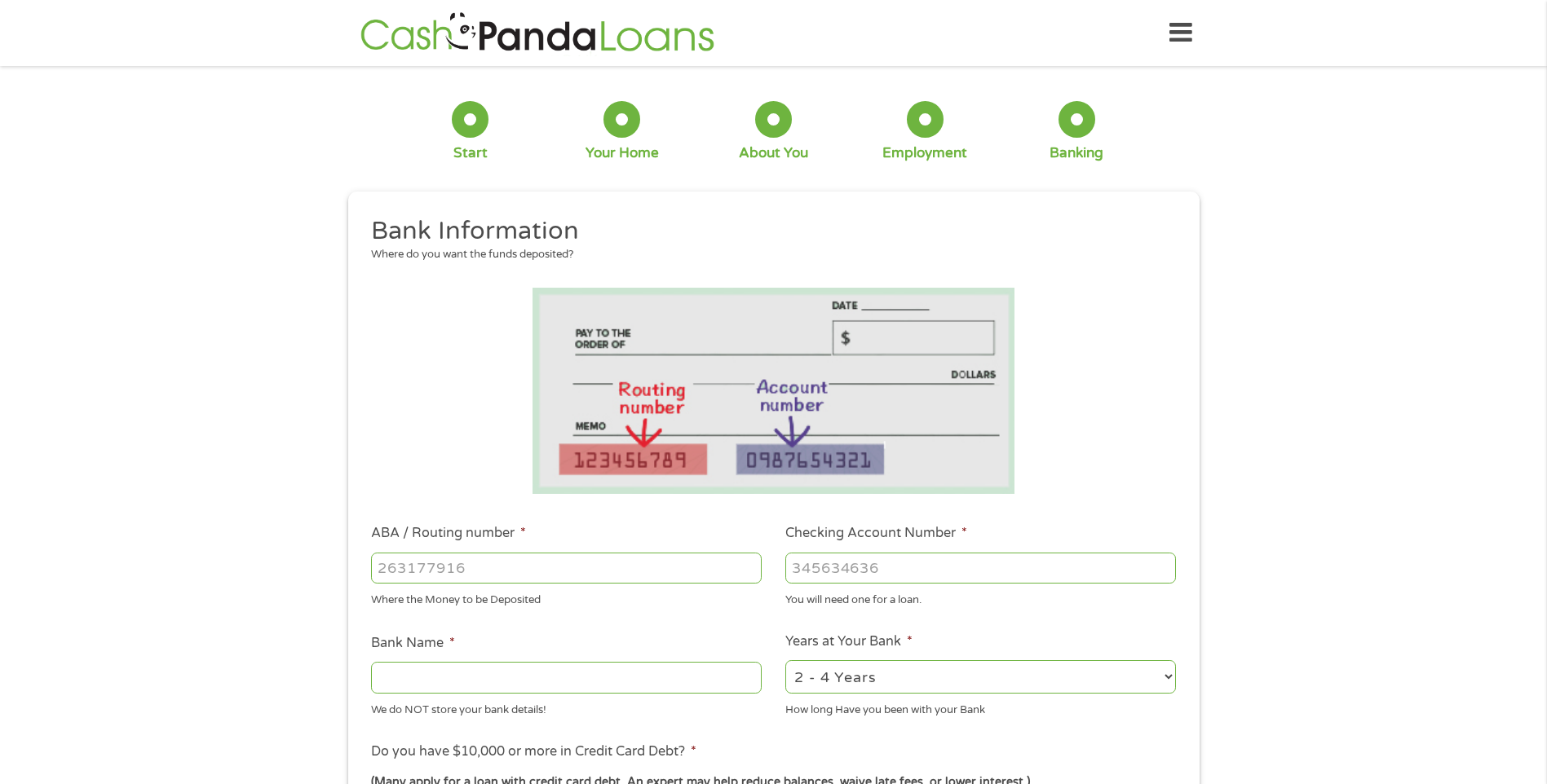
click at [466, 557] on input "ABA / Routing number *" at bounding box center [566, 568] width 390 height 31
click at [841, 575] on input "Checking Account Number *" at bounding box center [981, 568] width 390 height 31
type input "1224"
click at [431, 573] on input "ABA / Routing number *" at bounding box center [566, 568] width 390 height 31
type input "122400724"
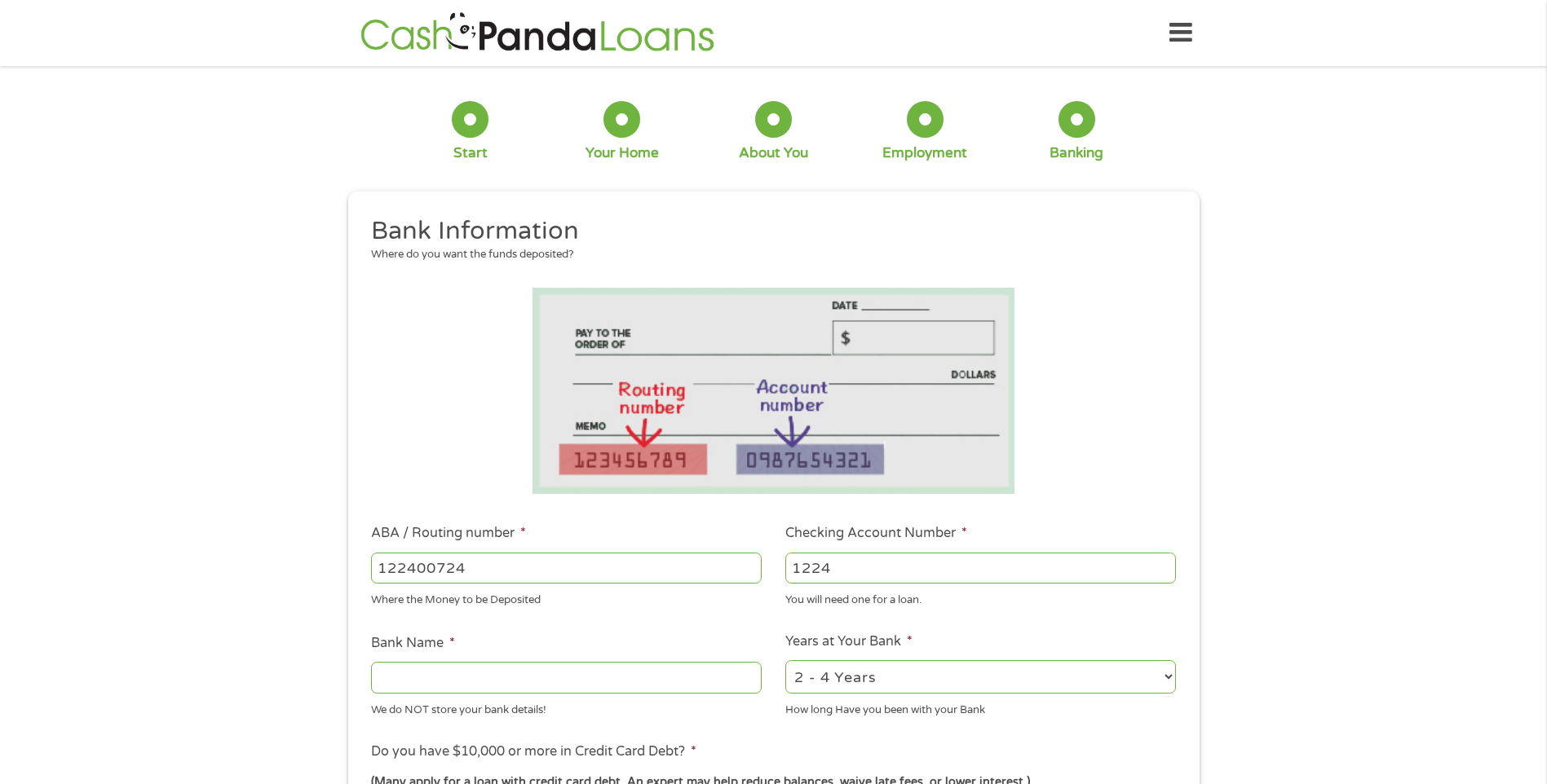
type input "BANK OF AMERICA NA"
type input "122400724"
drag, startPoint x: 892, startPoint y: 577, endPoint x: 450, endPoint y: 728, distance: 467.1
click at [453, 727] on ul "Bank Information Where do you want the funds deposited? ABA / Routing number * …" at bounding box center [773, 621] width 828 height 811
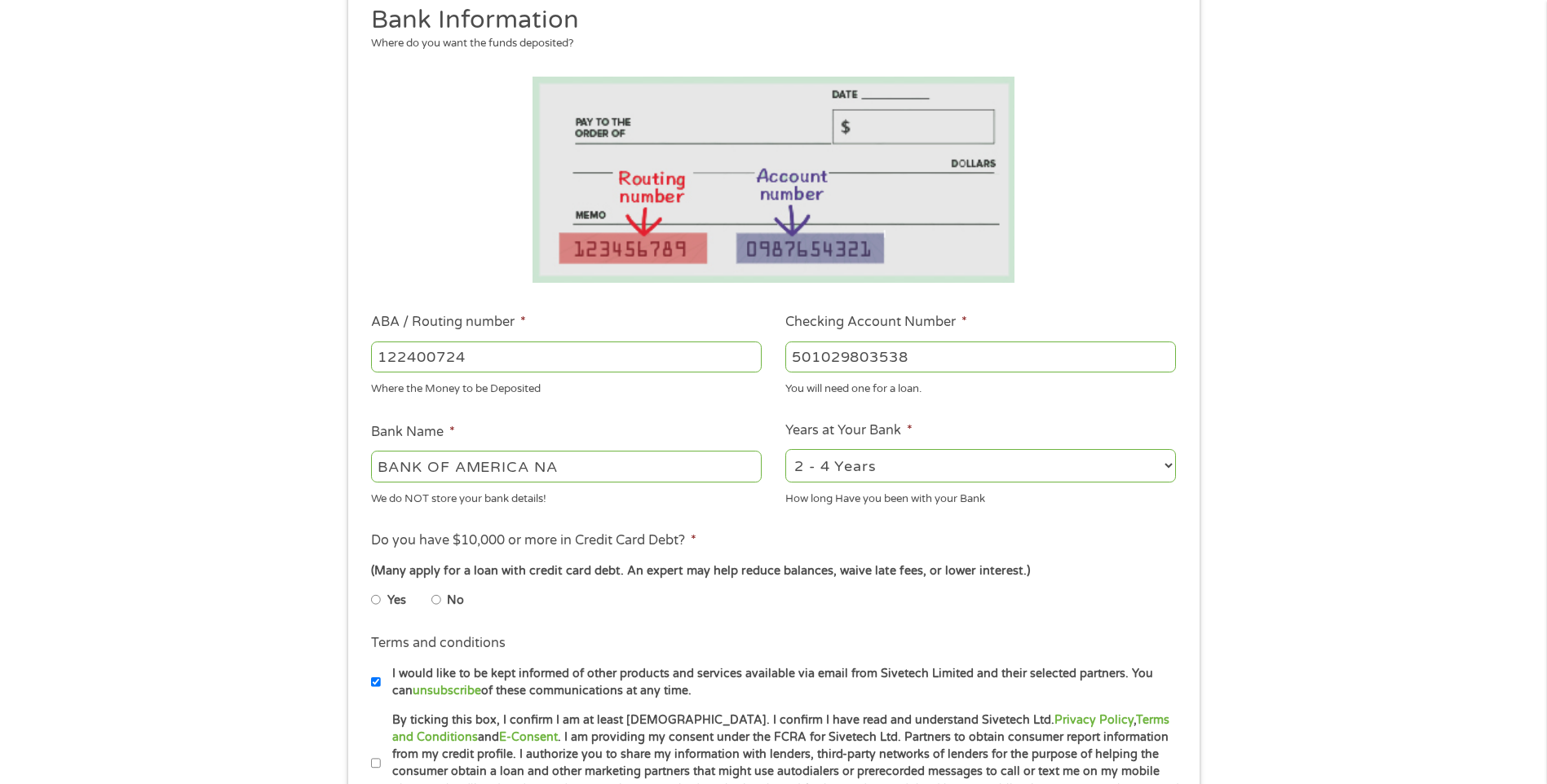
scroll to position [218, 0]
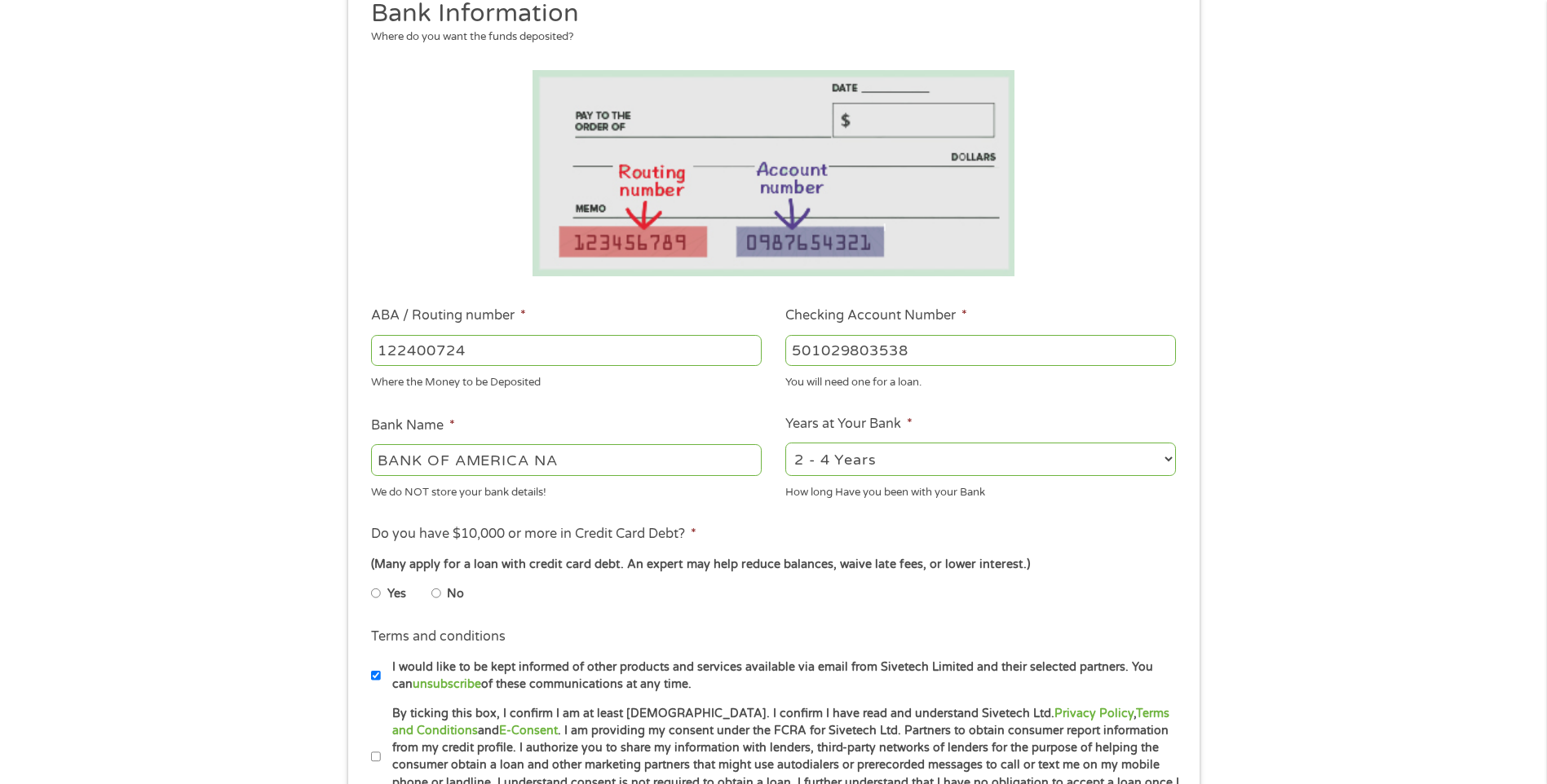
type input "501029803538"
click at [898, 445] on select "2 - 4 Years 6 - 12 Months 1 - 2 Years Over 4 Years" at bounding box center [981, 459] width 390 height 33
click at [850, 459] on select "2 - 4 Years 6 - 12 Months 1 - 2 Years Over 4 Years" at bounding box center [981, 459] width 390 height 33
click at [437, 592] on input "No" at bounding box center [435, 593] width 10 height 26
radio input "true"
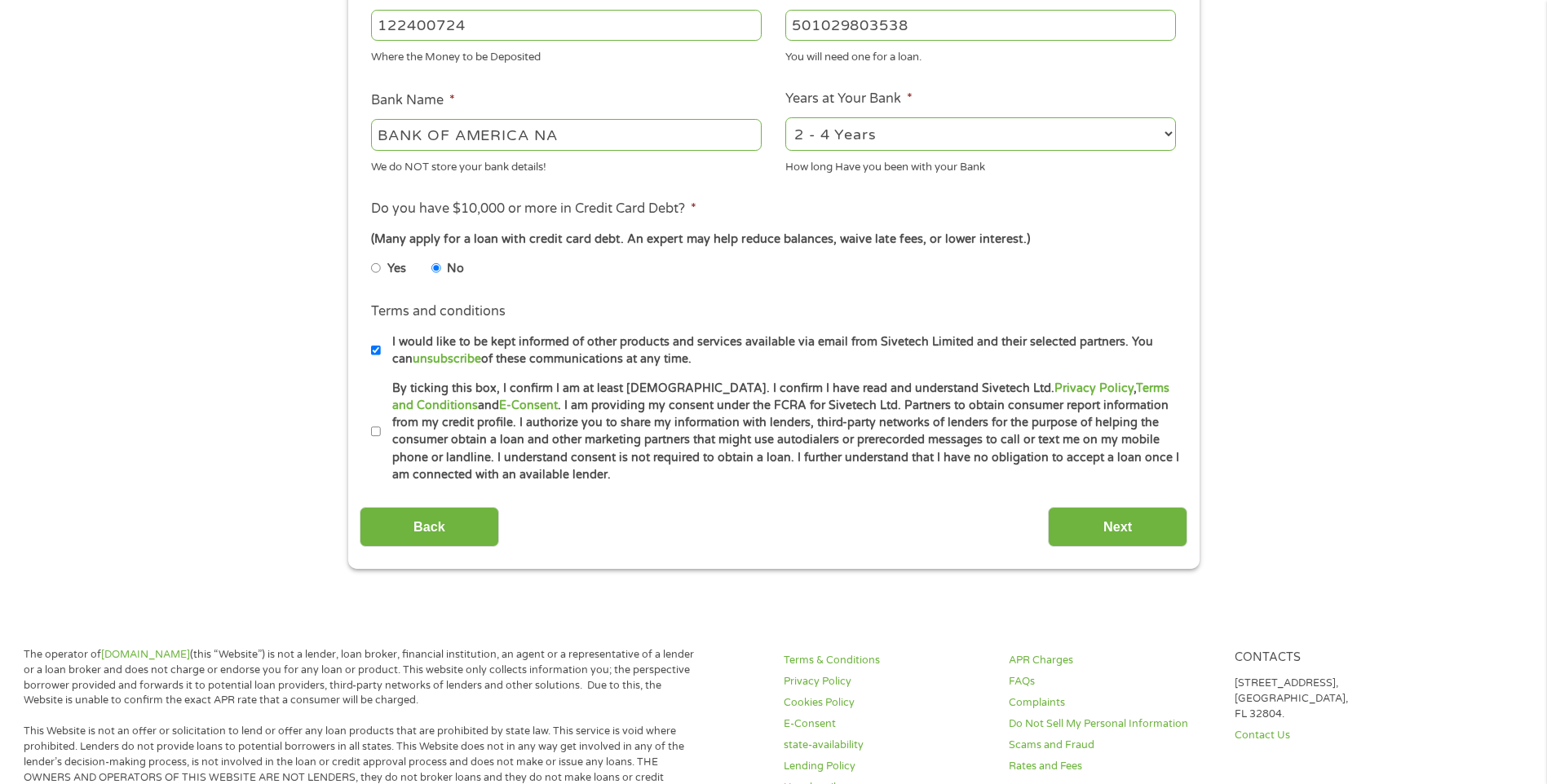
scroll to position [543, 0]
click at [370, 431] on li "Terms and conditions * By ticking this box, I confirm I am at least [DEMOGRAPHI…" at bounding box center [773, 431] width 828 height 105
click at [376, 429] on input "By ticking this box, I confirm I am at least [DEMOGRAPHIC_DATA]. I confirm I ha…" at bounding box center [376, 432] width 10 height 26
checkbox input "true"
click at [1114, 529] on input "Next" at bounding box center [1117, 526] width 140 height 40
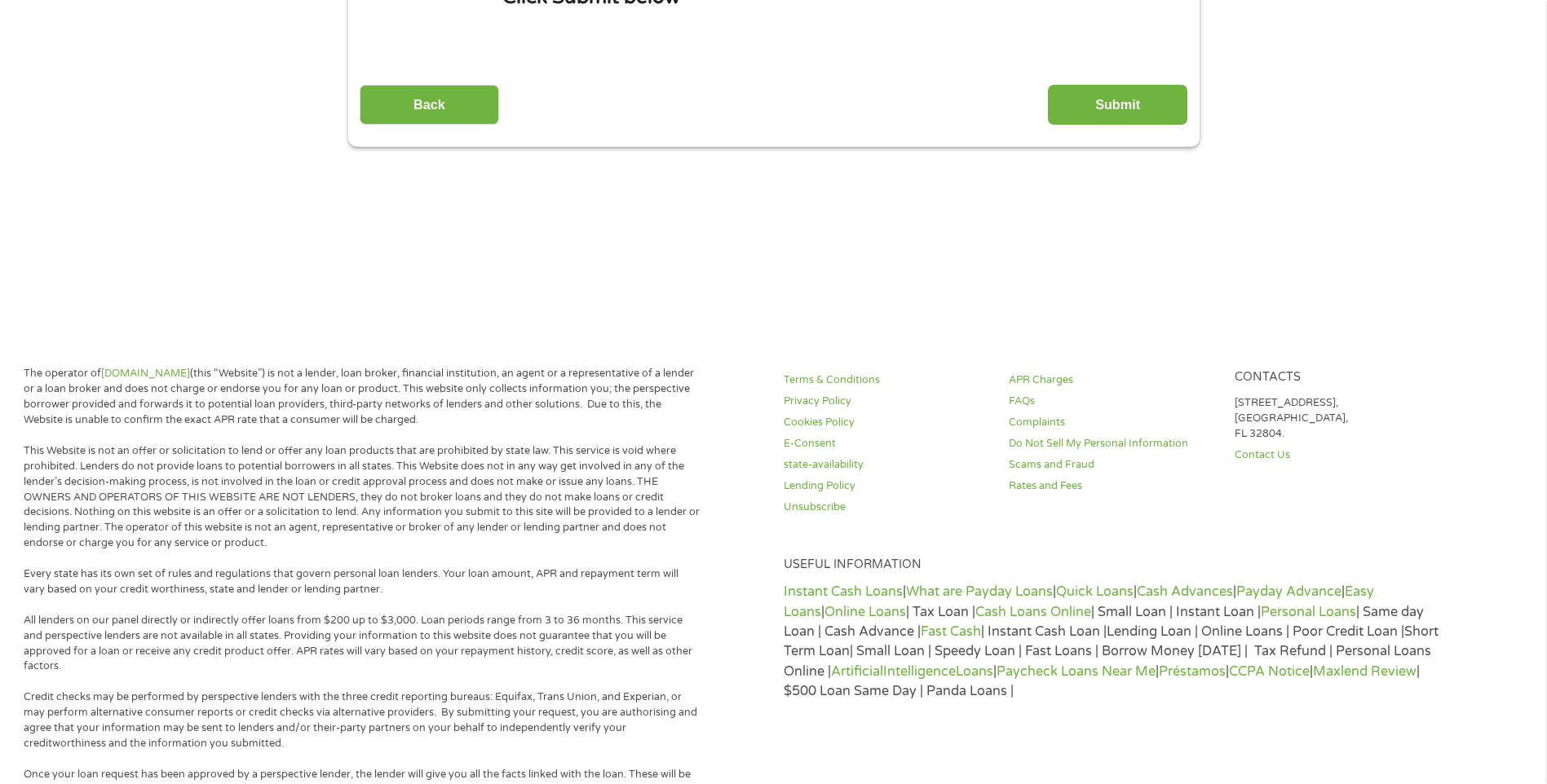
scroll to position [0, 0]
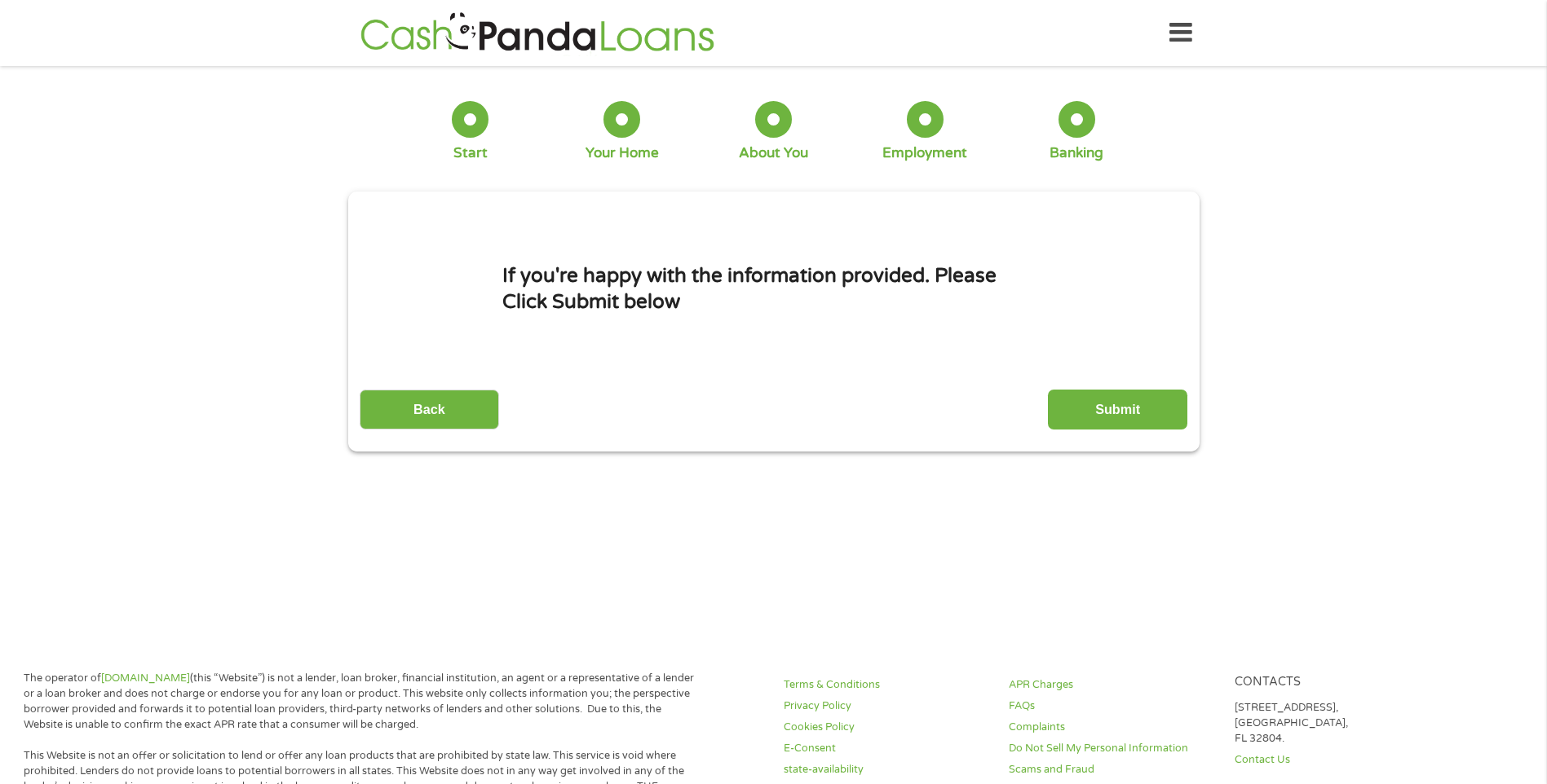
click at [1113, 410] on input "Submit" at bounding box center [1117, 409] width 140 height 40
